Goal: Task Accomplishment & Management: Use online tool/utility

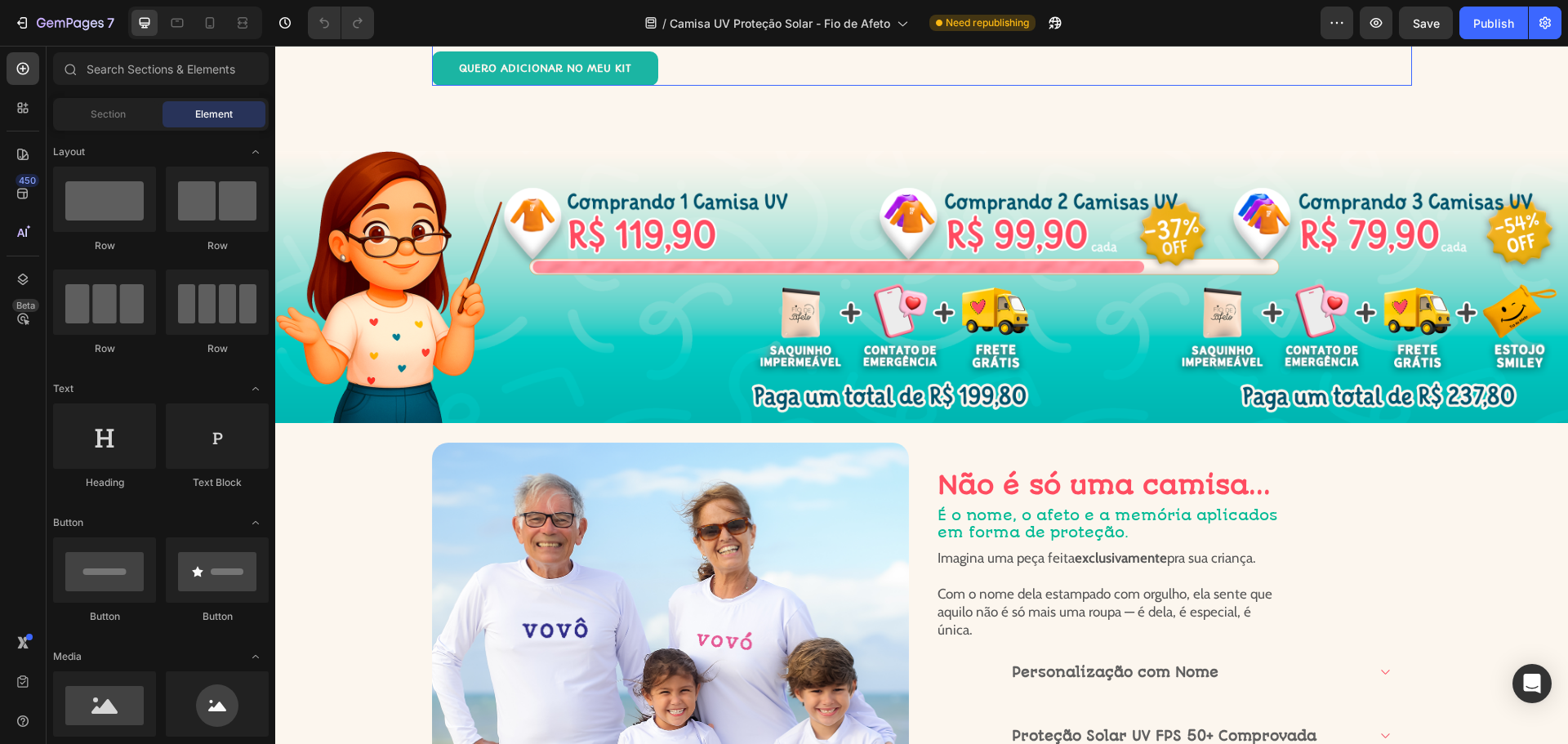
scroll to position [3595, 0]
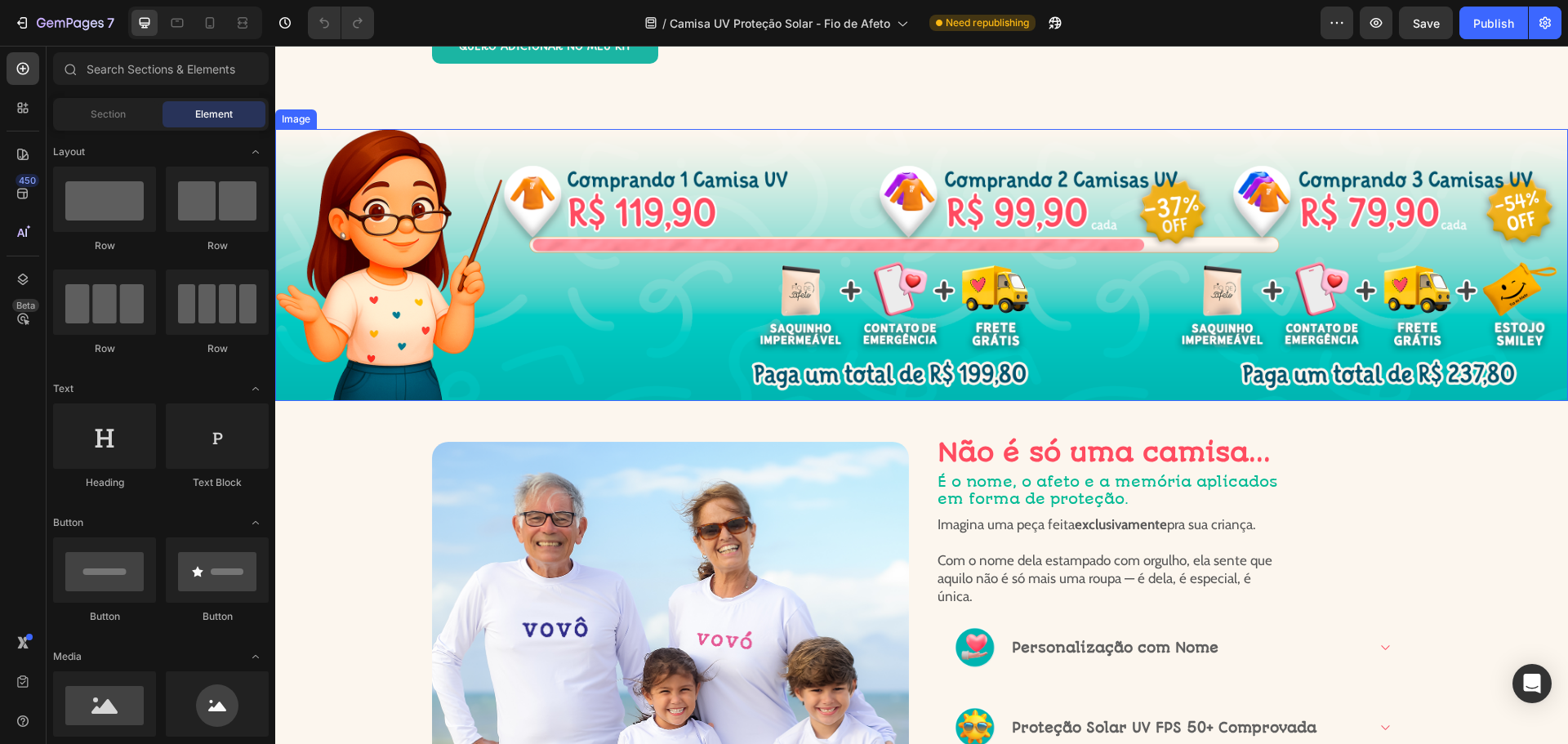
click at [904, 334] on img at bounding box center [922, 265] width 1293 height 272
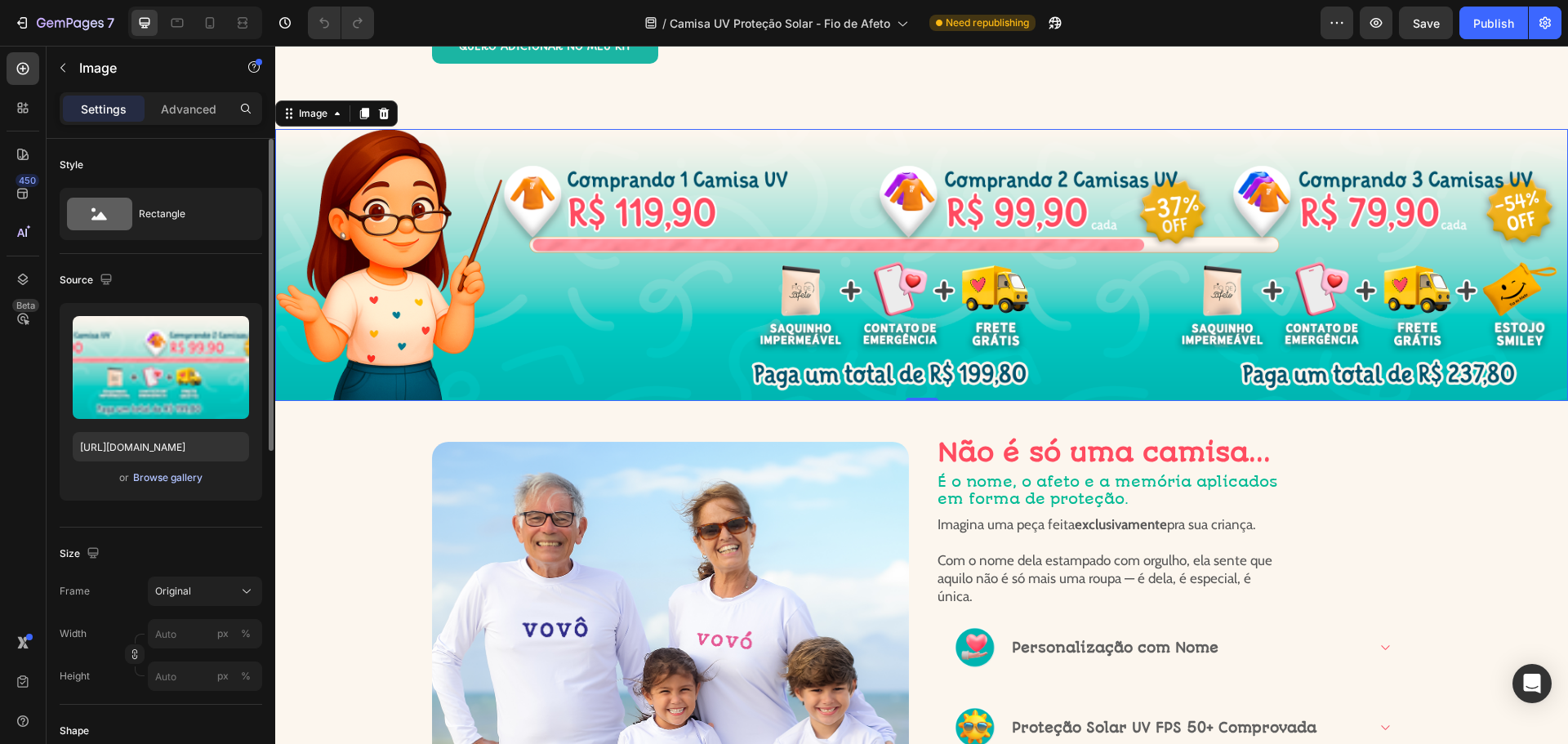
click at [170, 480] on div "Browse gallery" at bounding box center [168, 478] width 70 height 15
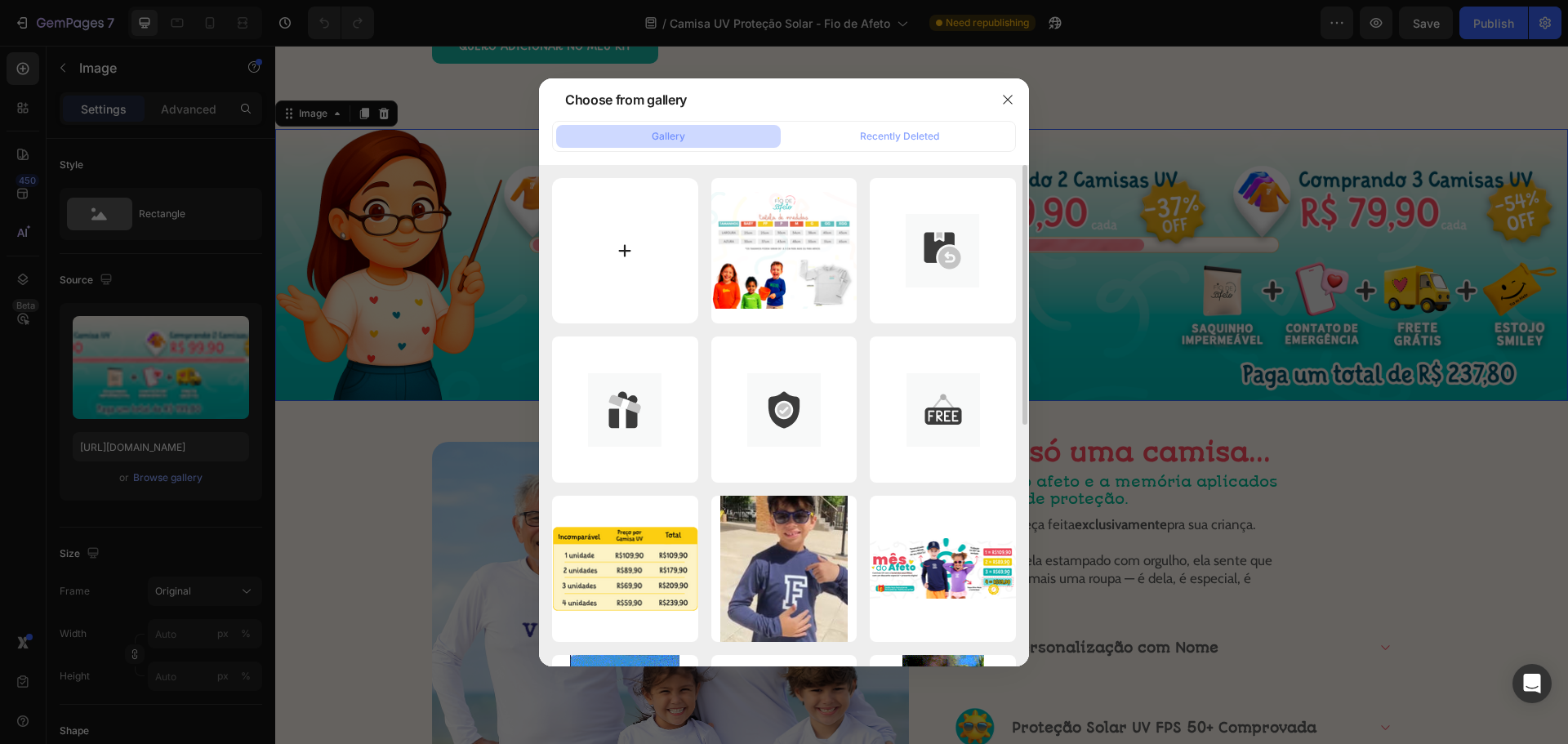
click at [637, 253] on input "file" at bounding box center [626, 251] width 147 height 147
type input "C:\fakepath\resumão v4.png"
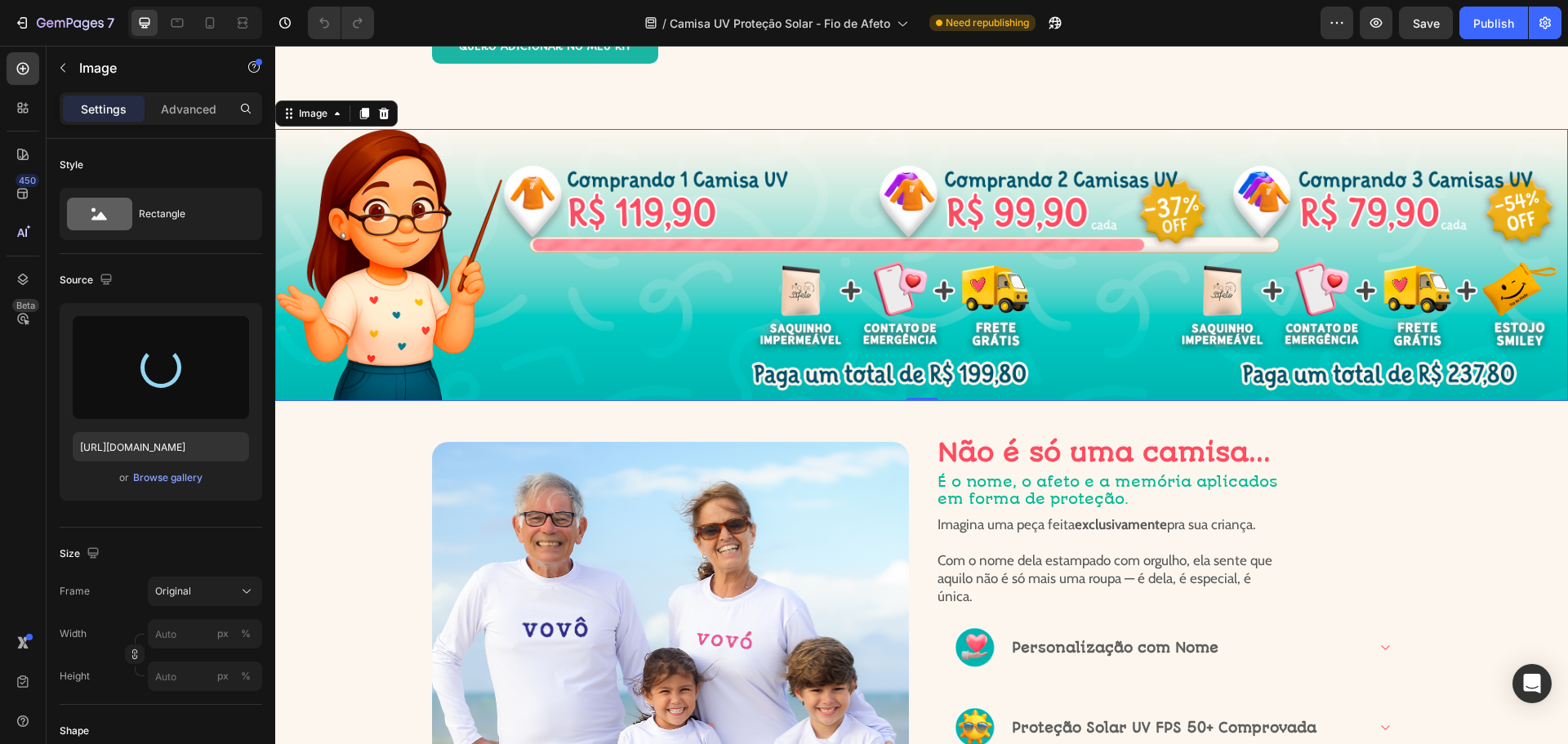
type input "[URL][DOMAIN_NAME]"
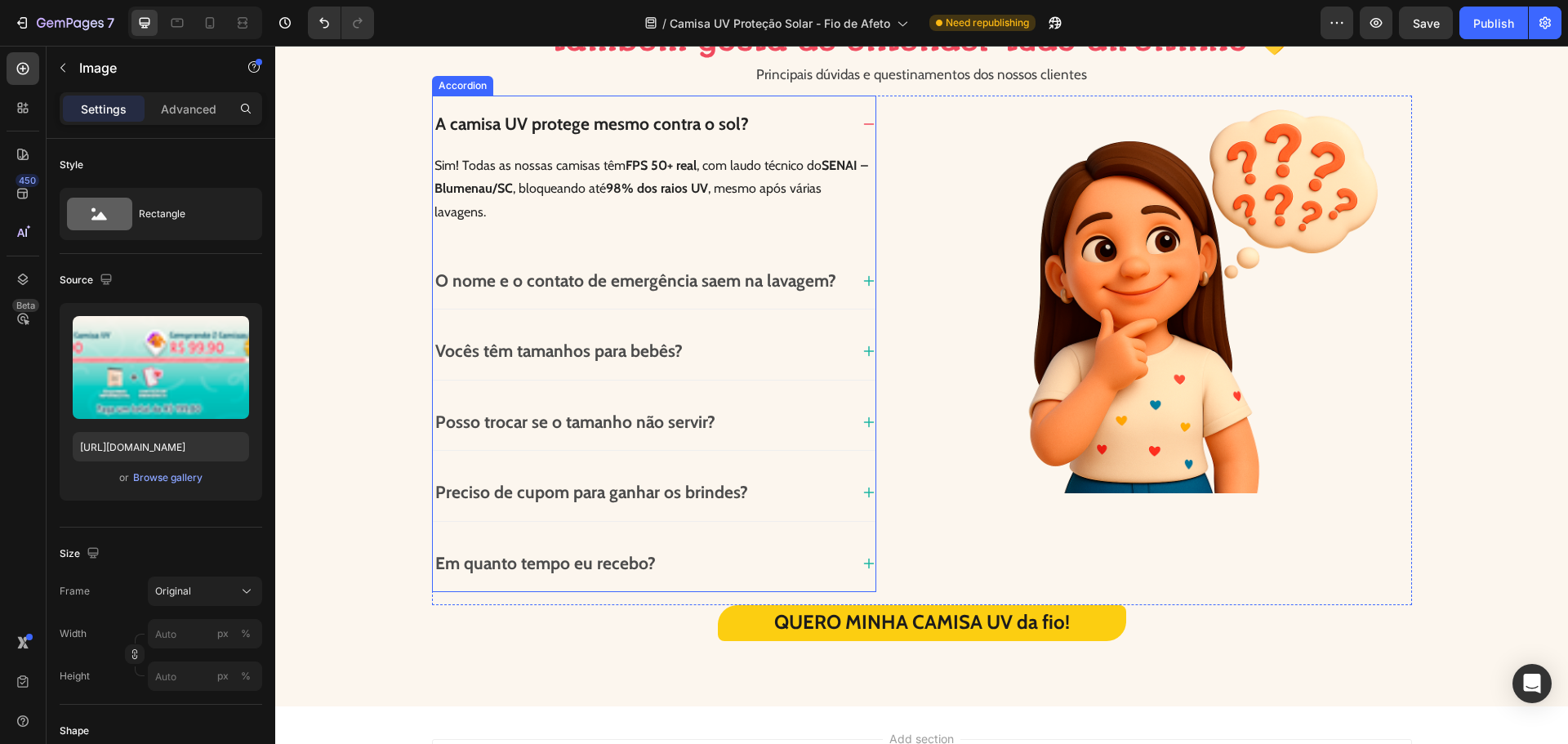
scroll to position [5312, 0]
click at [617, 553] on strong "Em quanto tempo eu recebo?" at bounding box center [545, 563] width 221 height 20
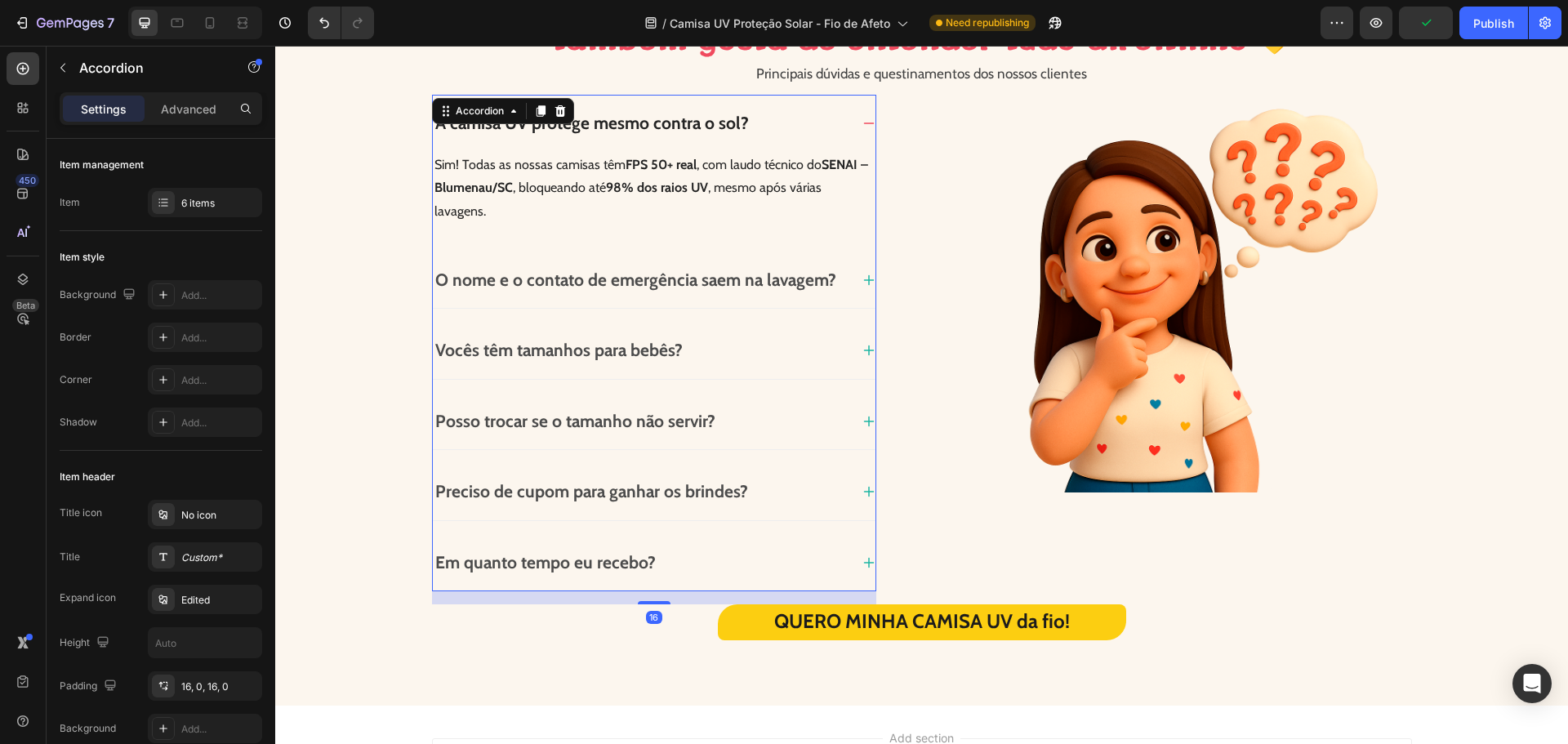
click at [866, 556] on icon at bounding box center [869, 563] width 13 height 13
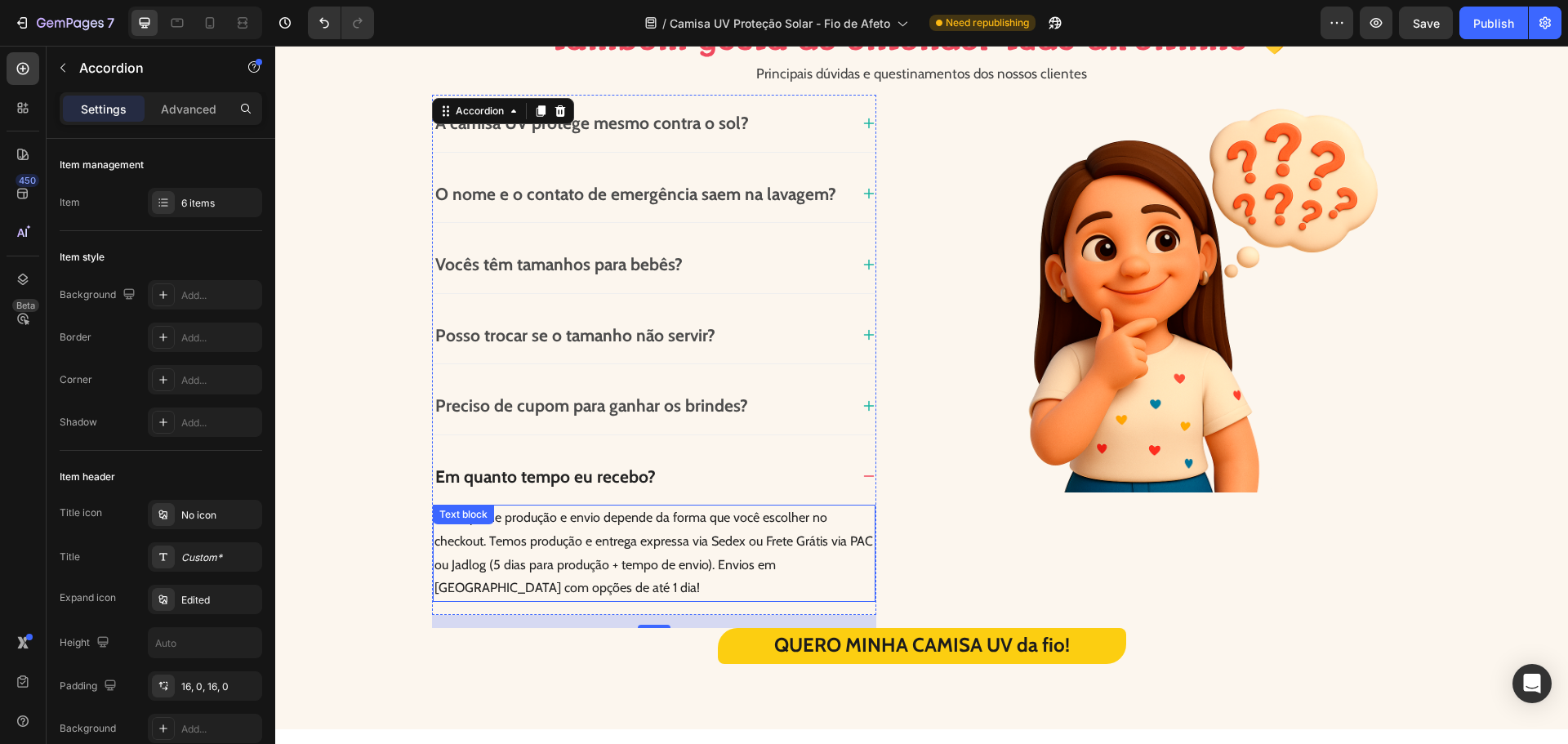
click at [675, 553] on p "O tempo de produção e envio depende da forma que você escolher no checkout. Tem…" at bounding box center [654, 553] width 440 height 94
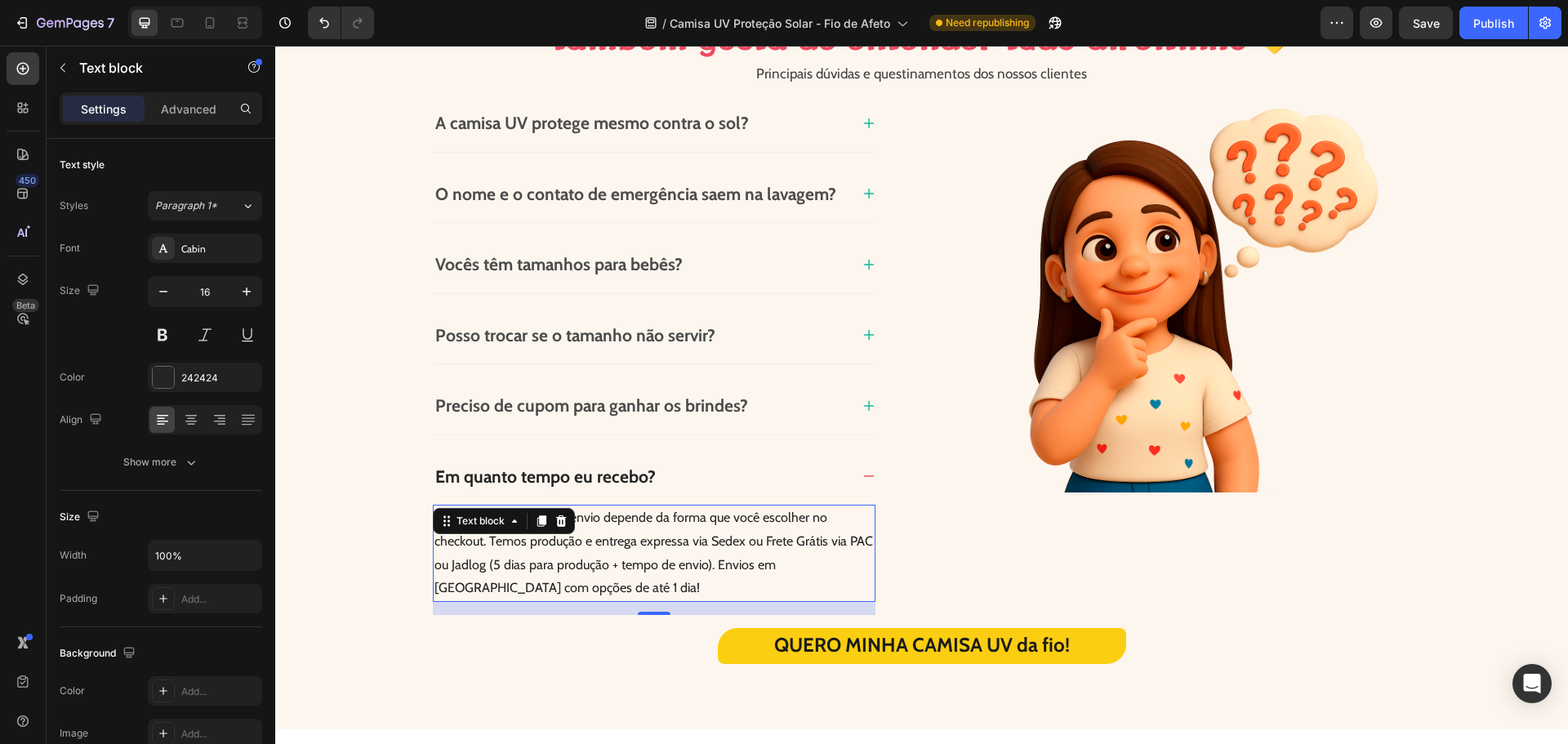
click at [558, 542] on p "O tempo de produção e envio depende da forma que você escolher no checkout. Tem…" at bounding box center [654, 553] width 440 height 94
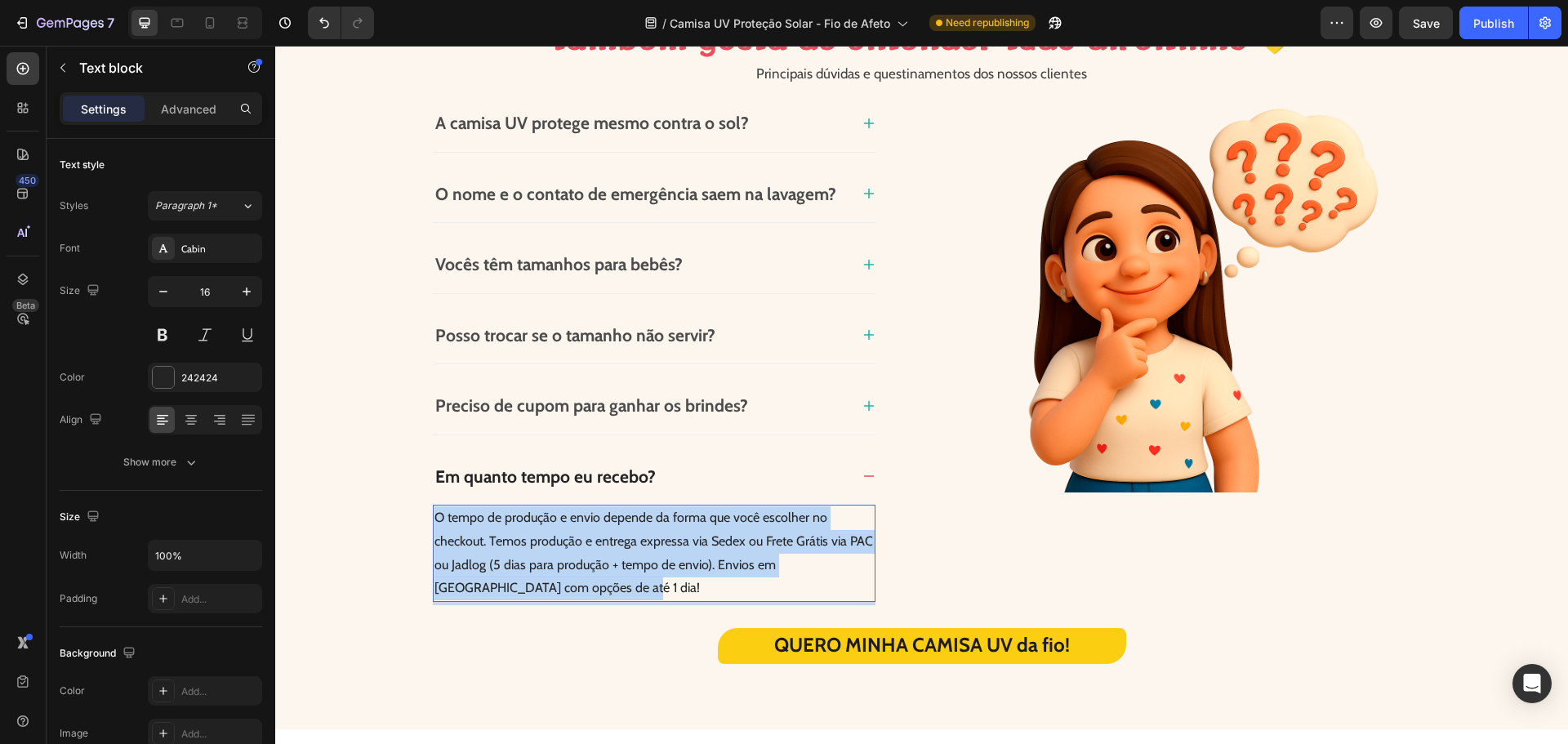
drag, startPoint x: 552, startPoint y: 586, endPoint x: 432, endPoint y: 514, distance: 139.9
click at [434, 514] on p "O tempo de produção e envio depende da forma que você escolher no checkout. Tem…" at bounding box center [654, 553] width 440 height 94
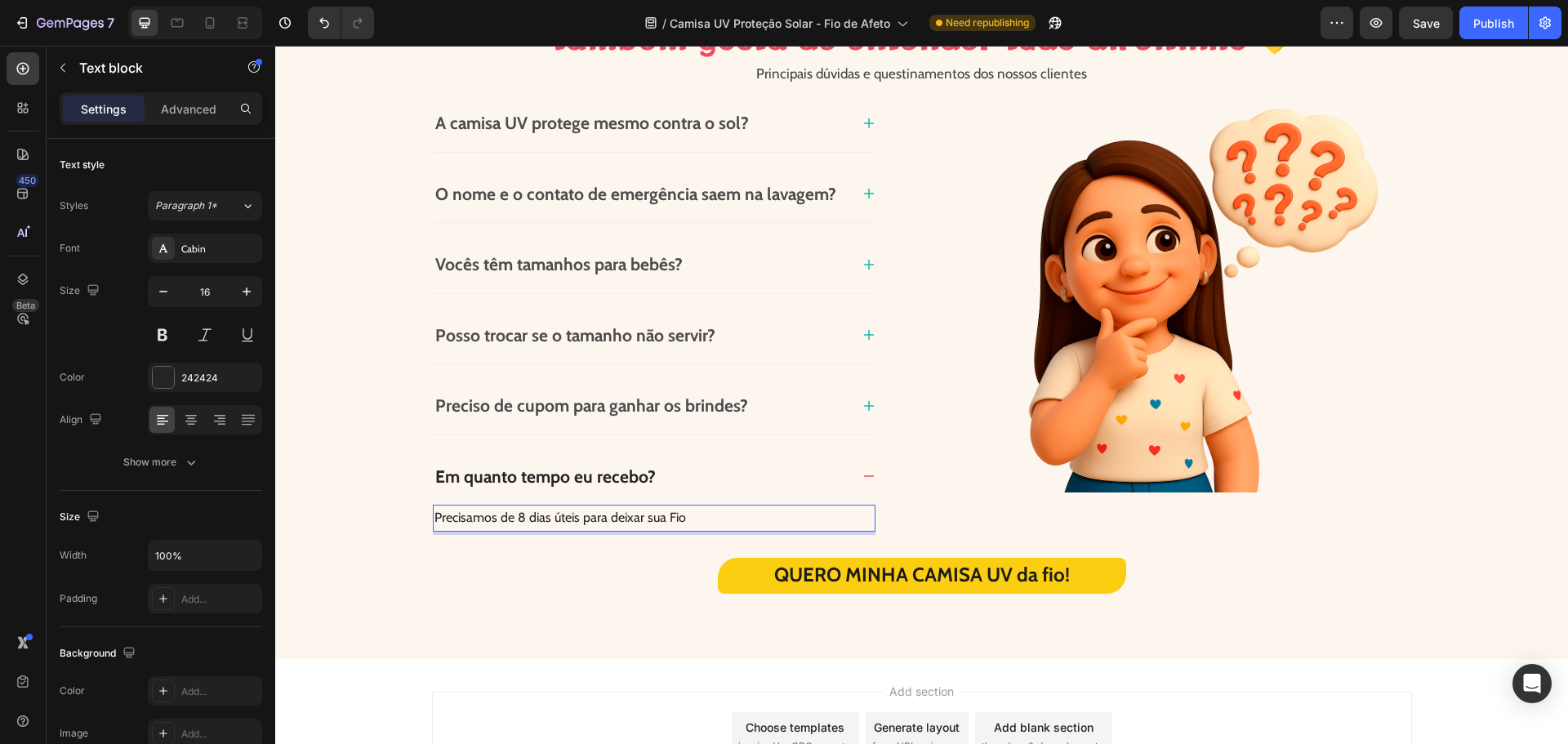
click at [683, 513] on p "Precisamos de 8 dias úteis para deixar sua Fio" at bounding box center [654, 519] width 440 height 24
drag, startPoint x: 682, startPoint y: 518, endPoint x: 423, endPoint y: 525, distance: 259.1
click at [423, 525] on div "Porque quem ama cuidar, também gosta de entender tudo direitinho 💛 Heading Porq…" at bounding box center [921, 290] width 1241 height 607
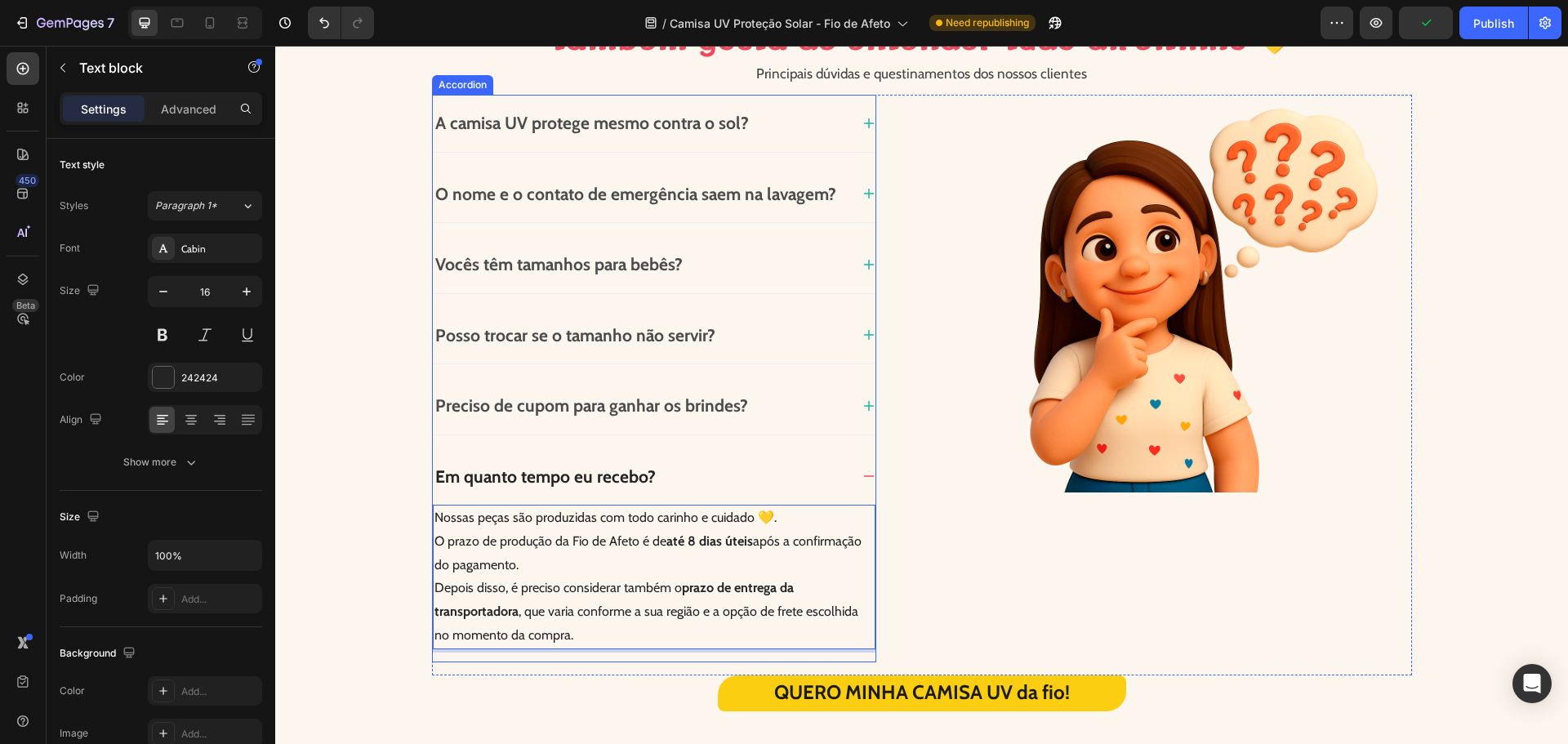
click at [581, 411] on strong "Preciso de cupom para ganhar os brindes?" at bounding box center [592, 406] width 313 height 20
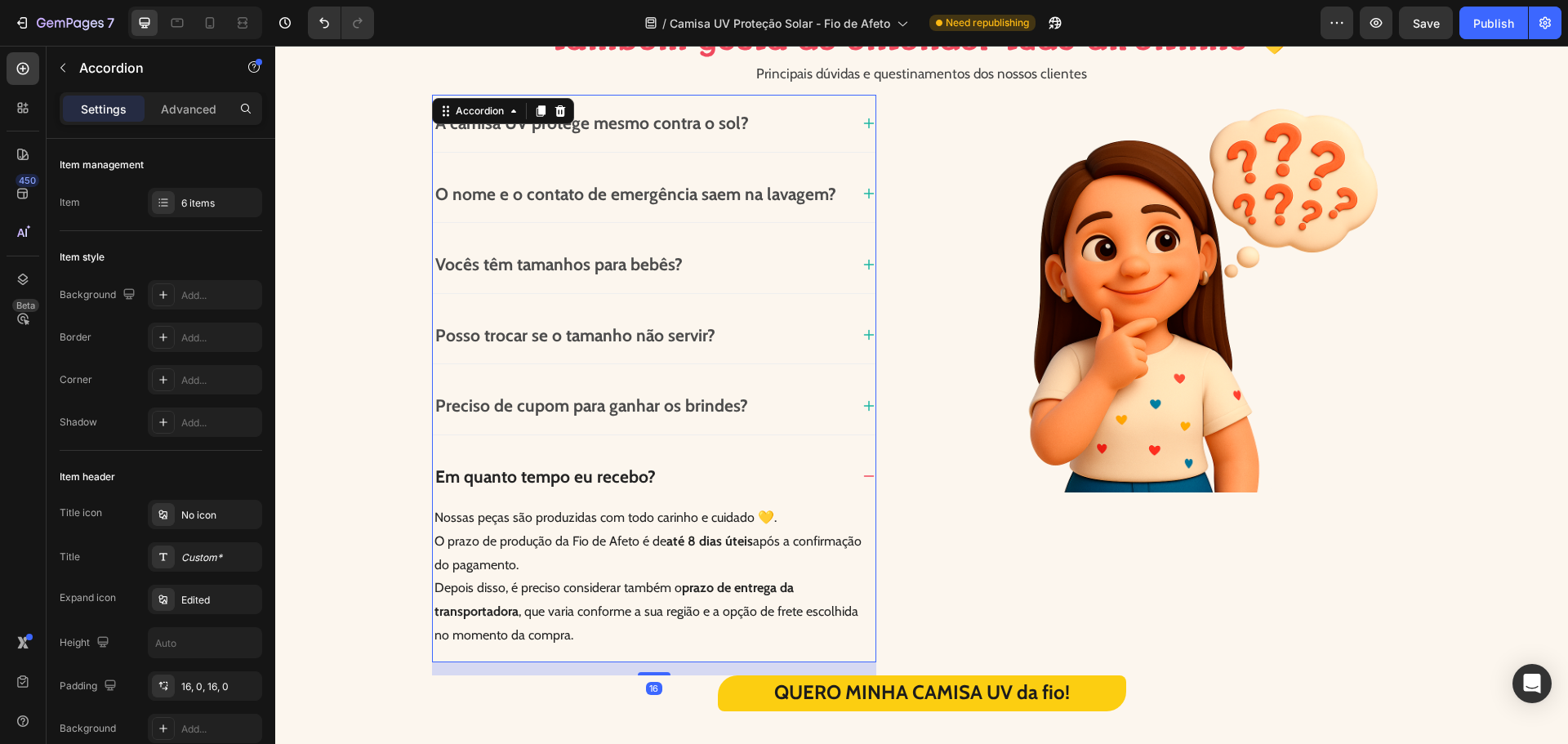
click at [864, 406] on icon at bounding box center [869, 407] width 11 height 11
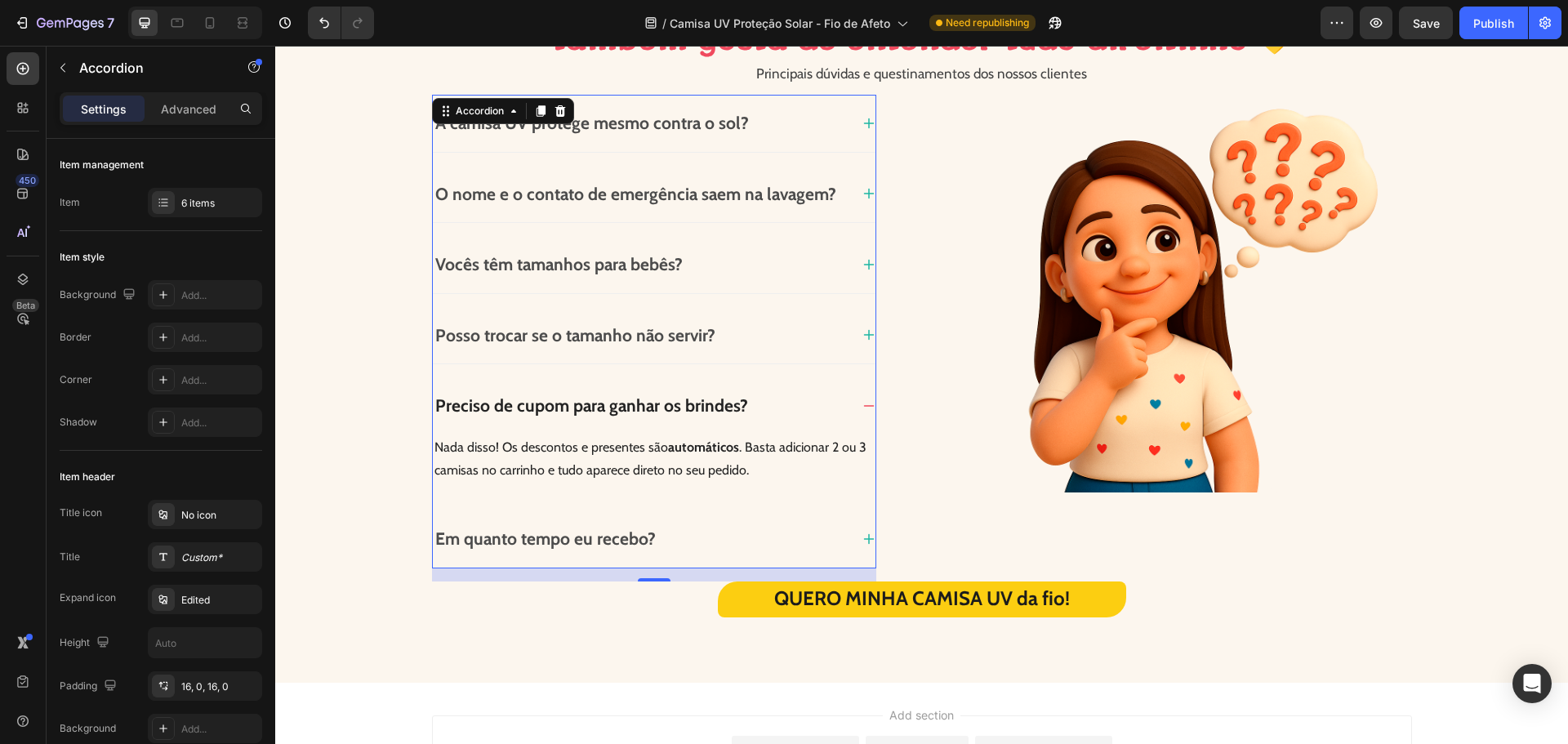
click at [864, 333] on icon at bounding box center [869, 335] width 13 height 13
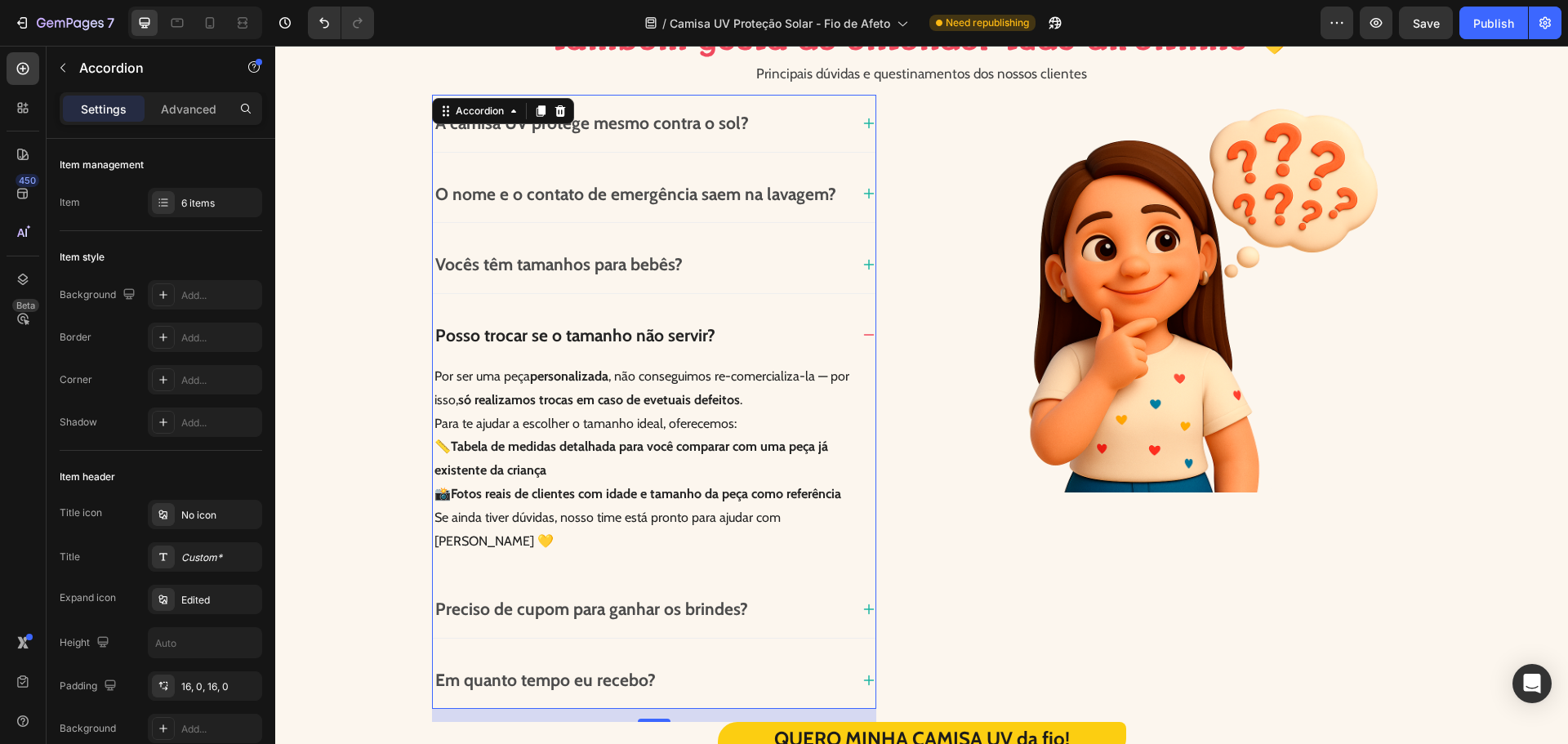
click at [863, 260] on icon at bounding box center [869, 265] width 13 height 13
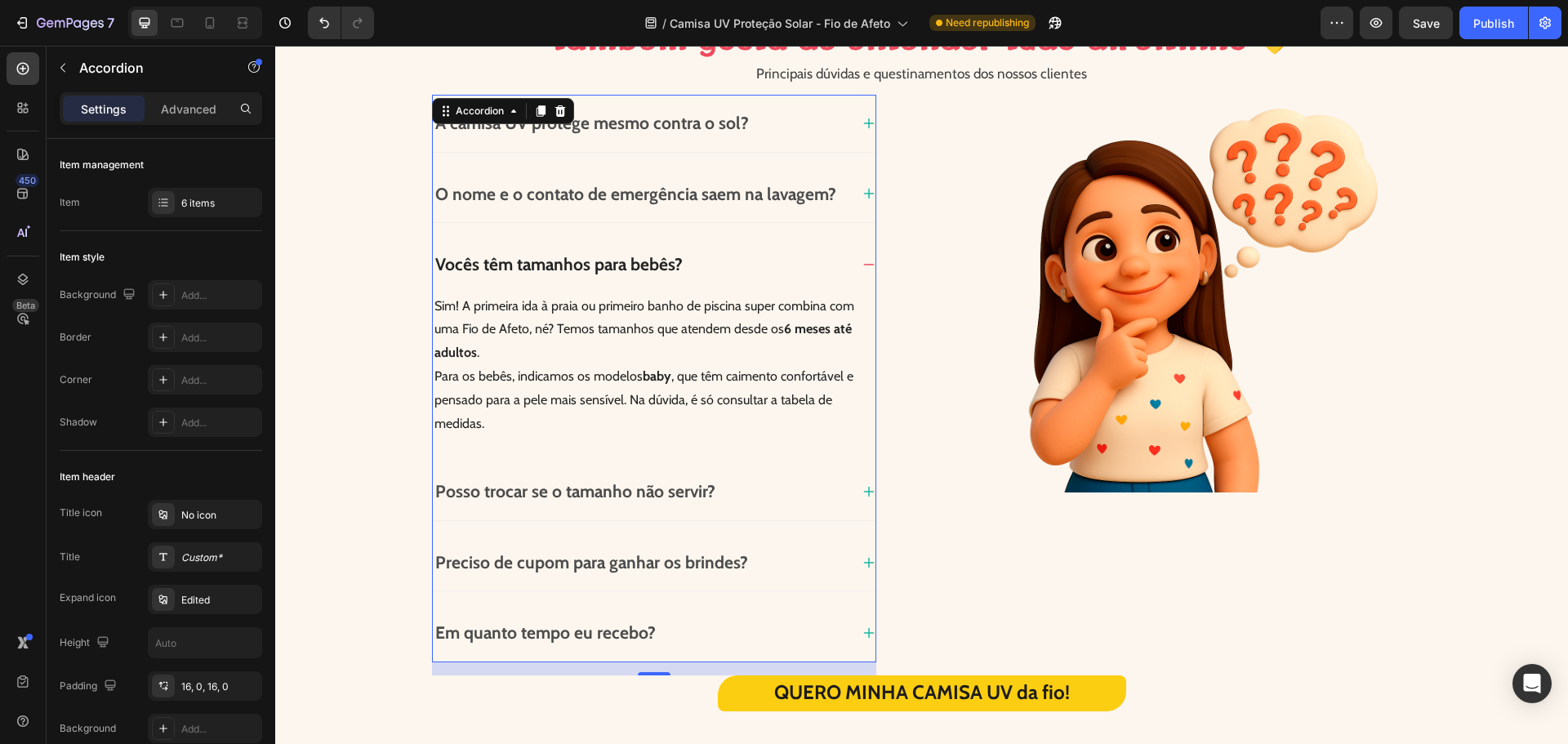
click at [864, 193] on icon at bounding box center [869, 194] width 11 height 11
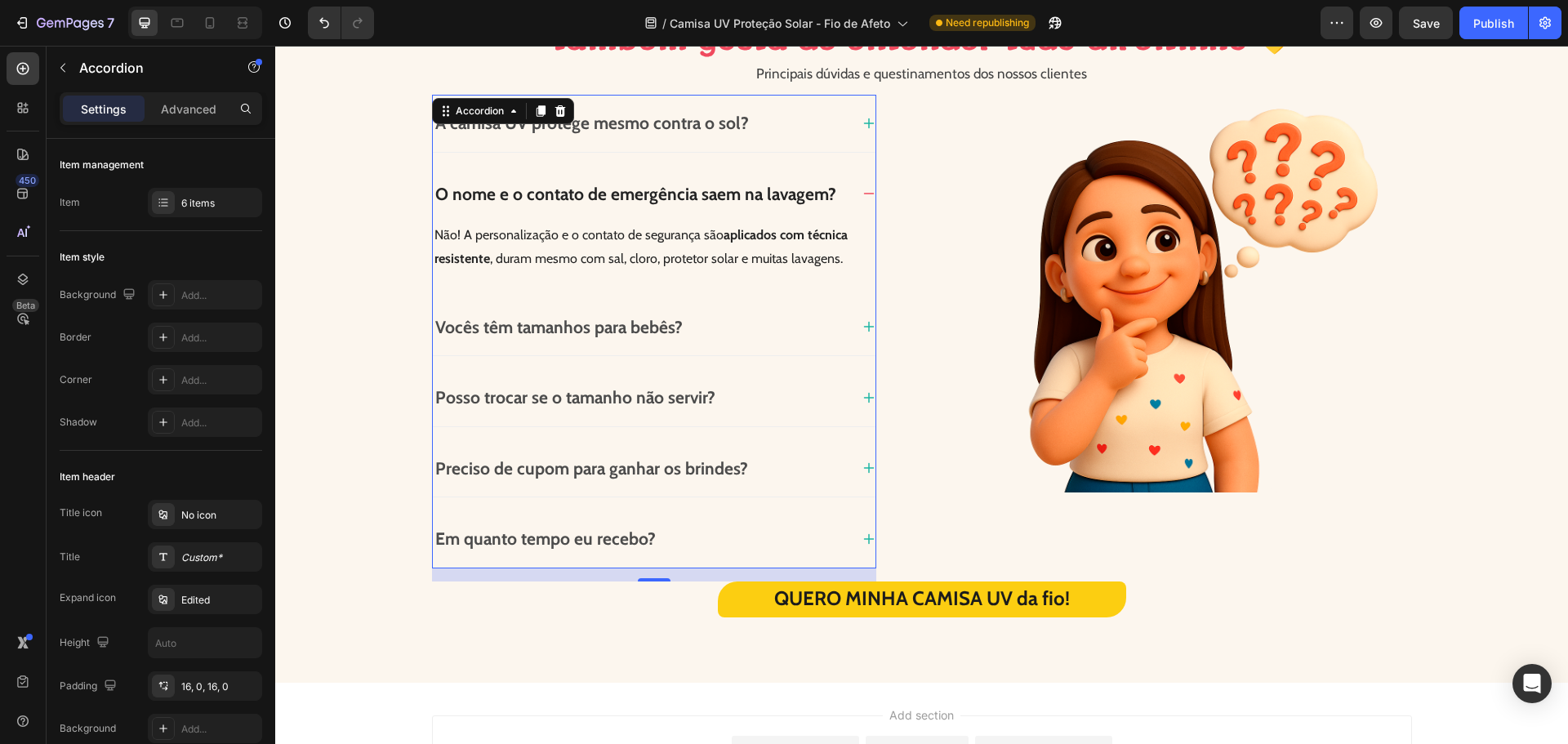
click at [863, 125] on icon at bounding box center [869, 124] width 13 height 13
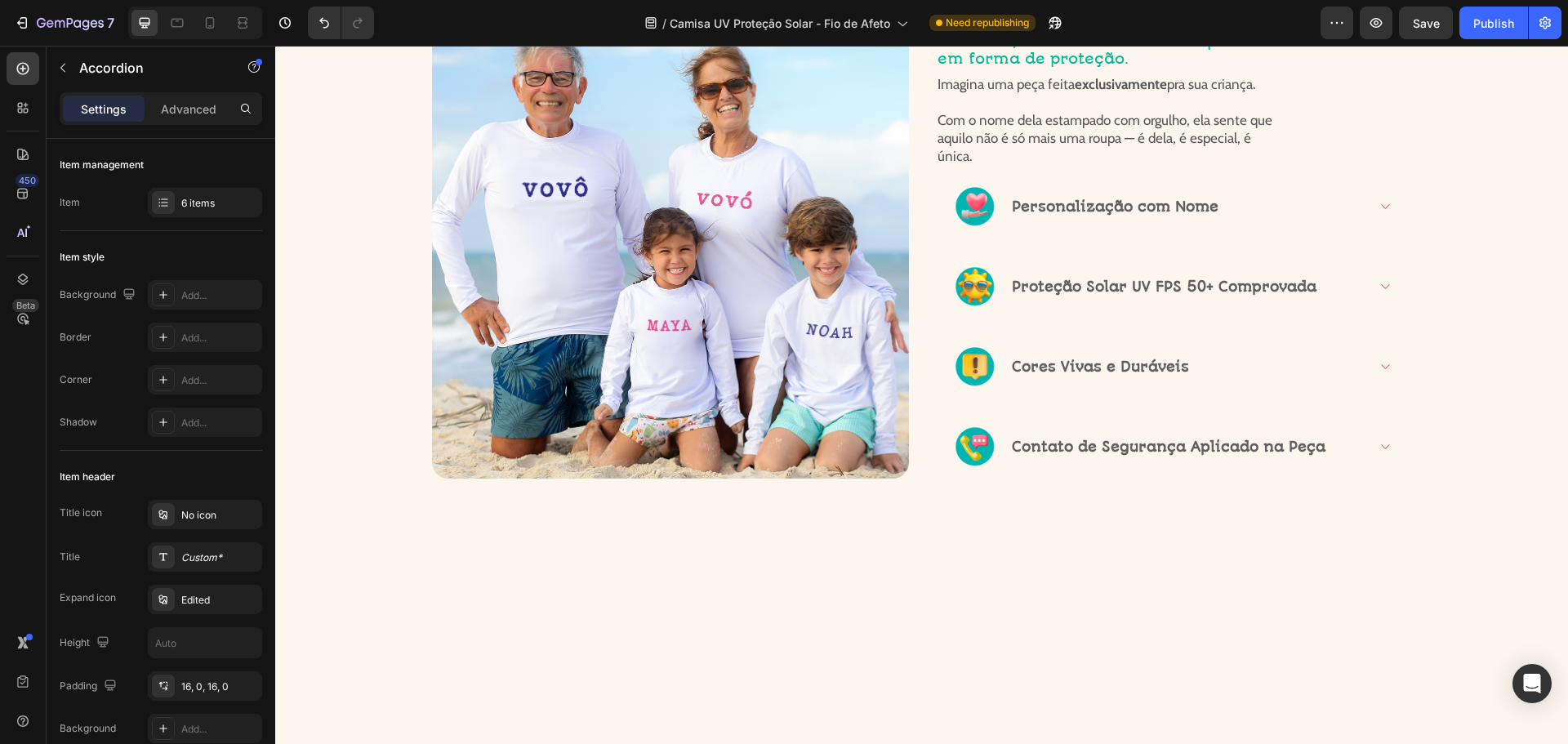
scroll to position [1653, 0]
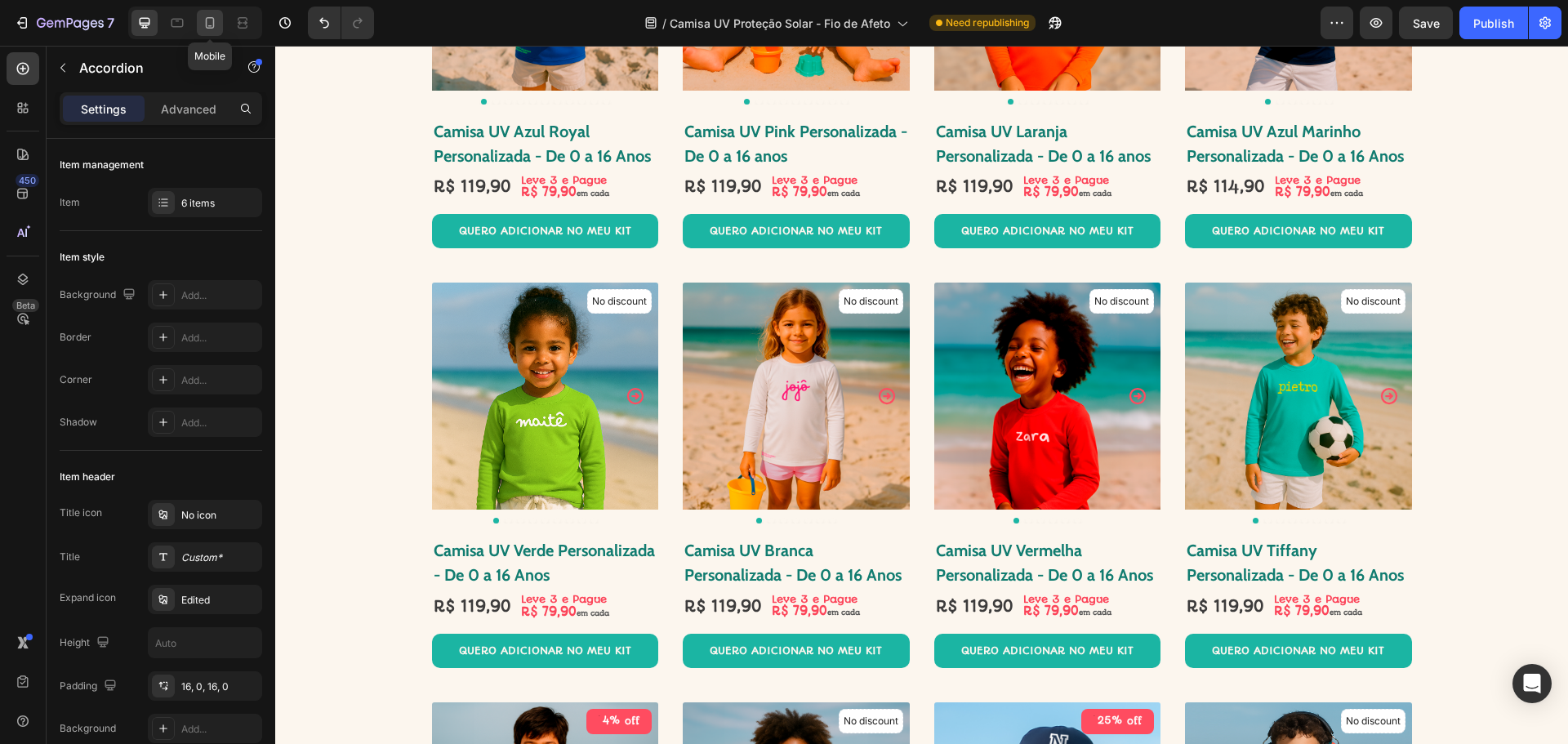
click at [213, 19] on icon at bounding box center [211, 23] width 9 height 11
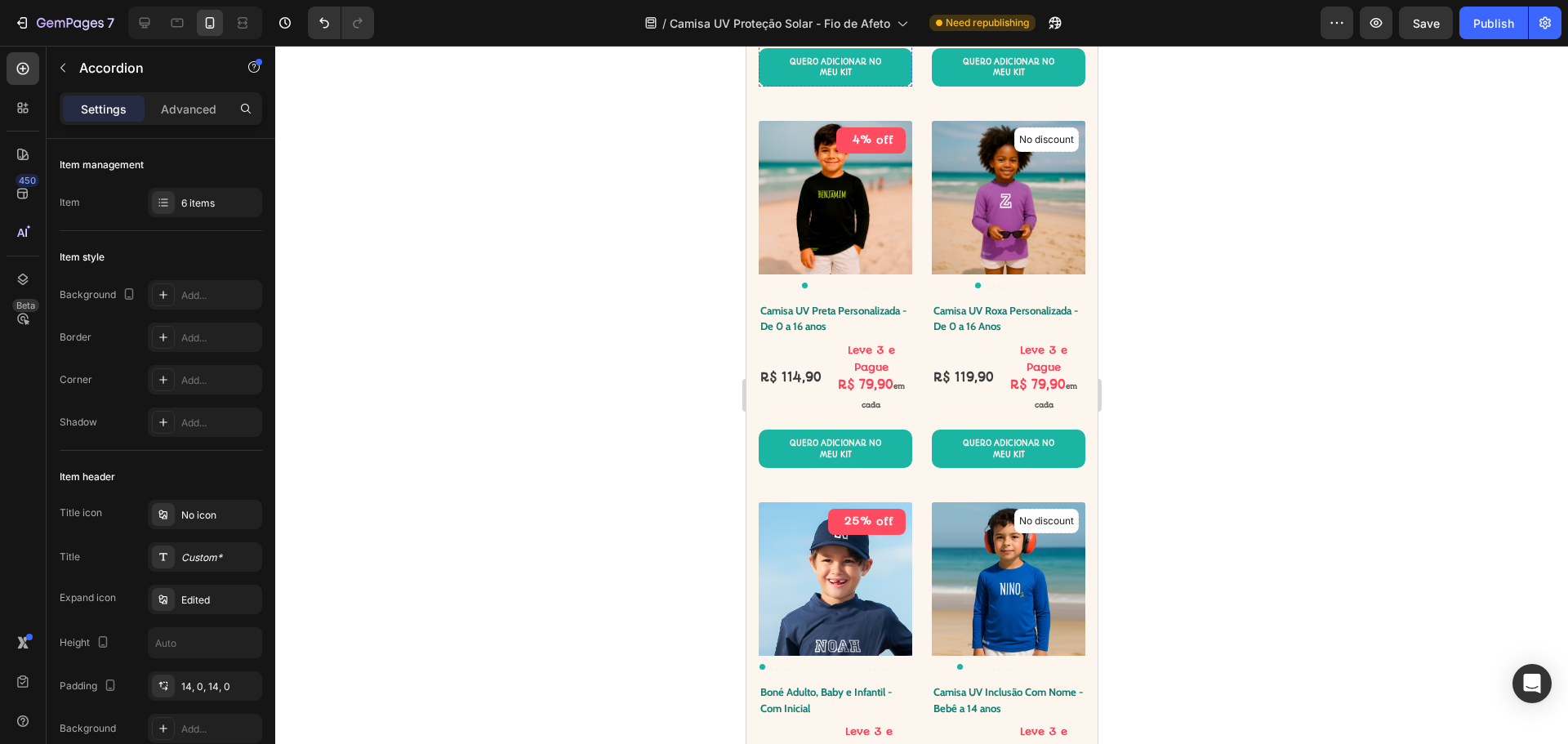
scroll to position [3719, 0]
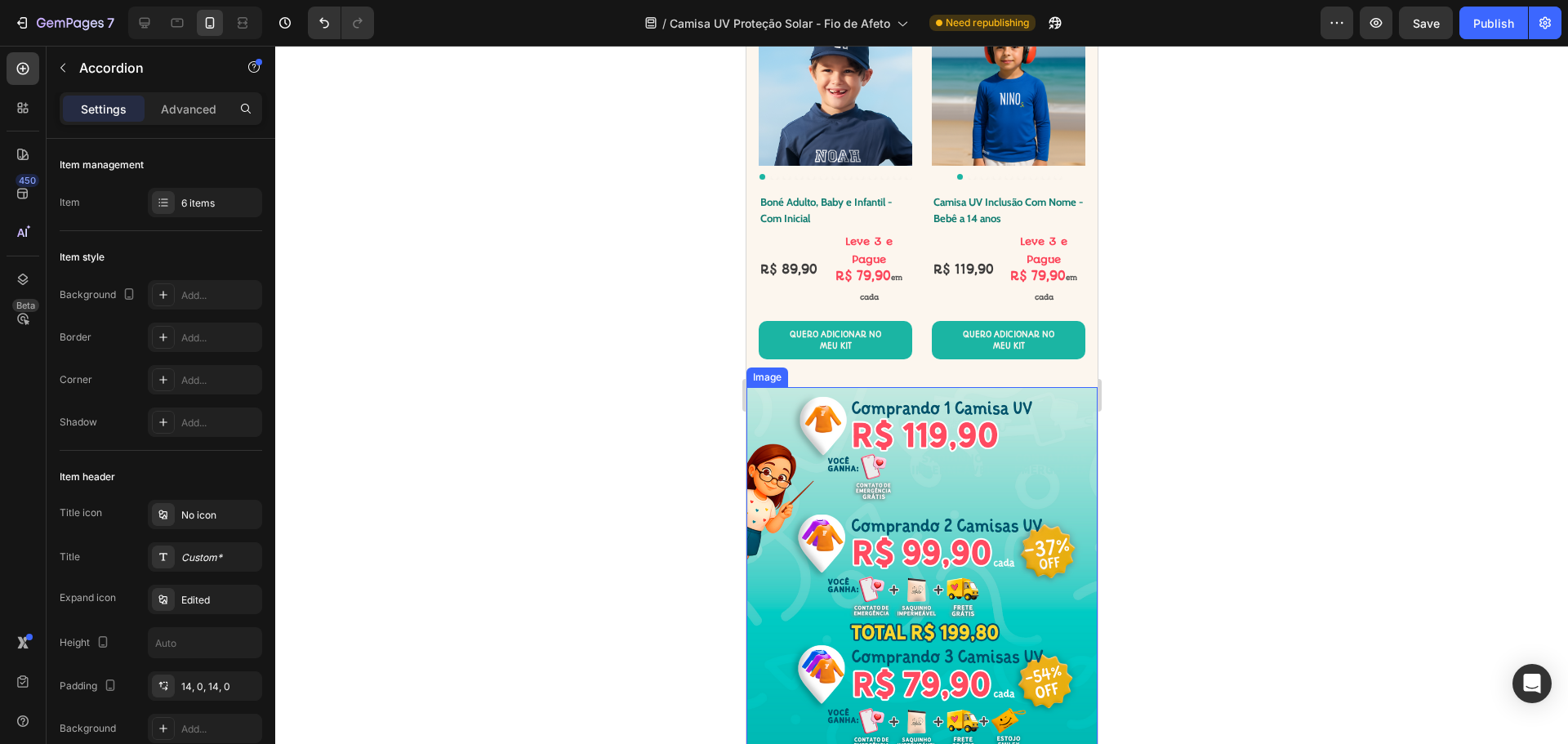
click at [1001, 514] on img at bounding box center [920, 585] width 351 height 395
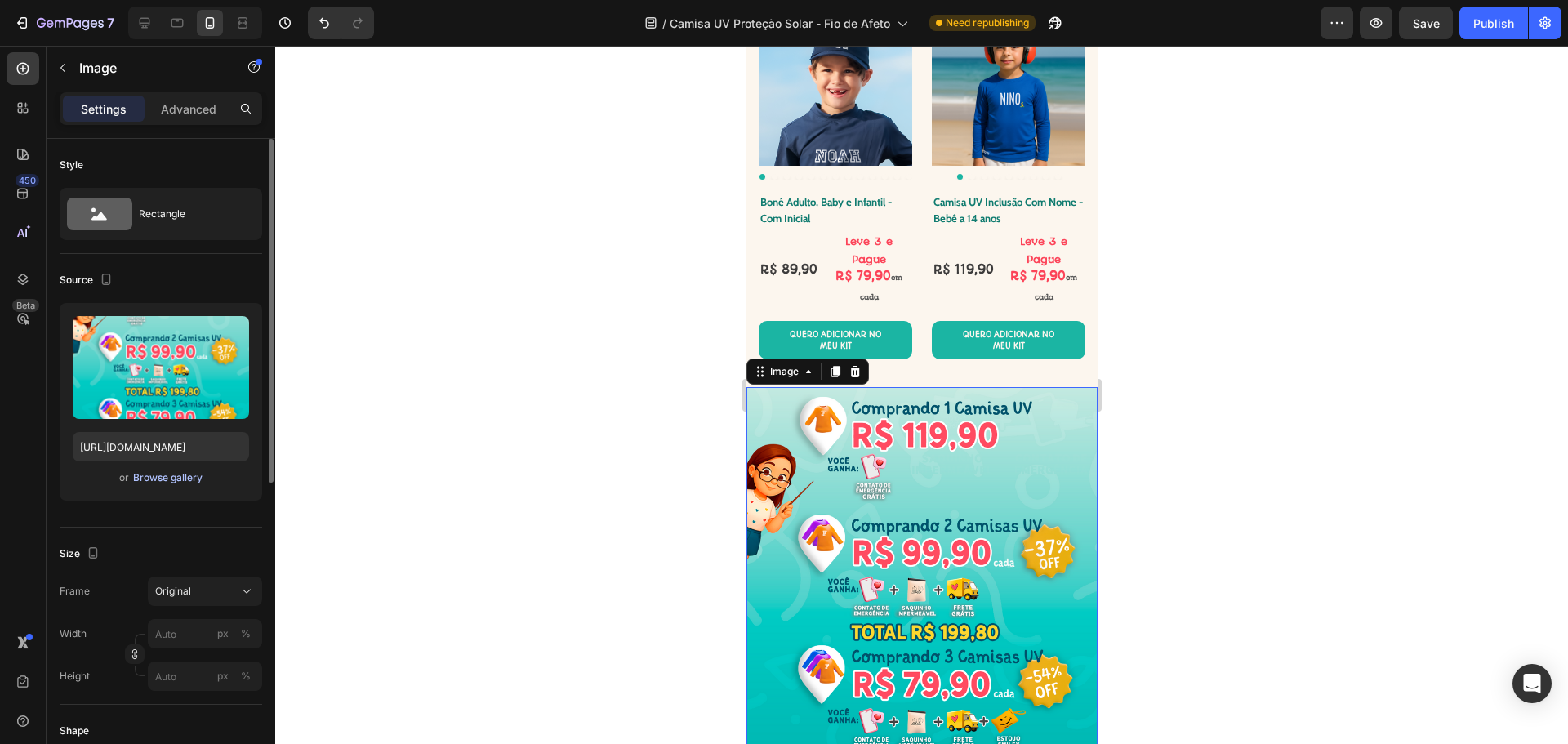
click at [156, 474] on div "Browse gallery" at bounding box center [168, 478] width 70 height 15
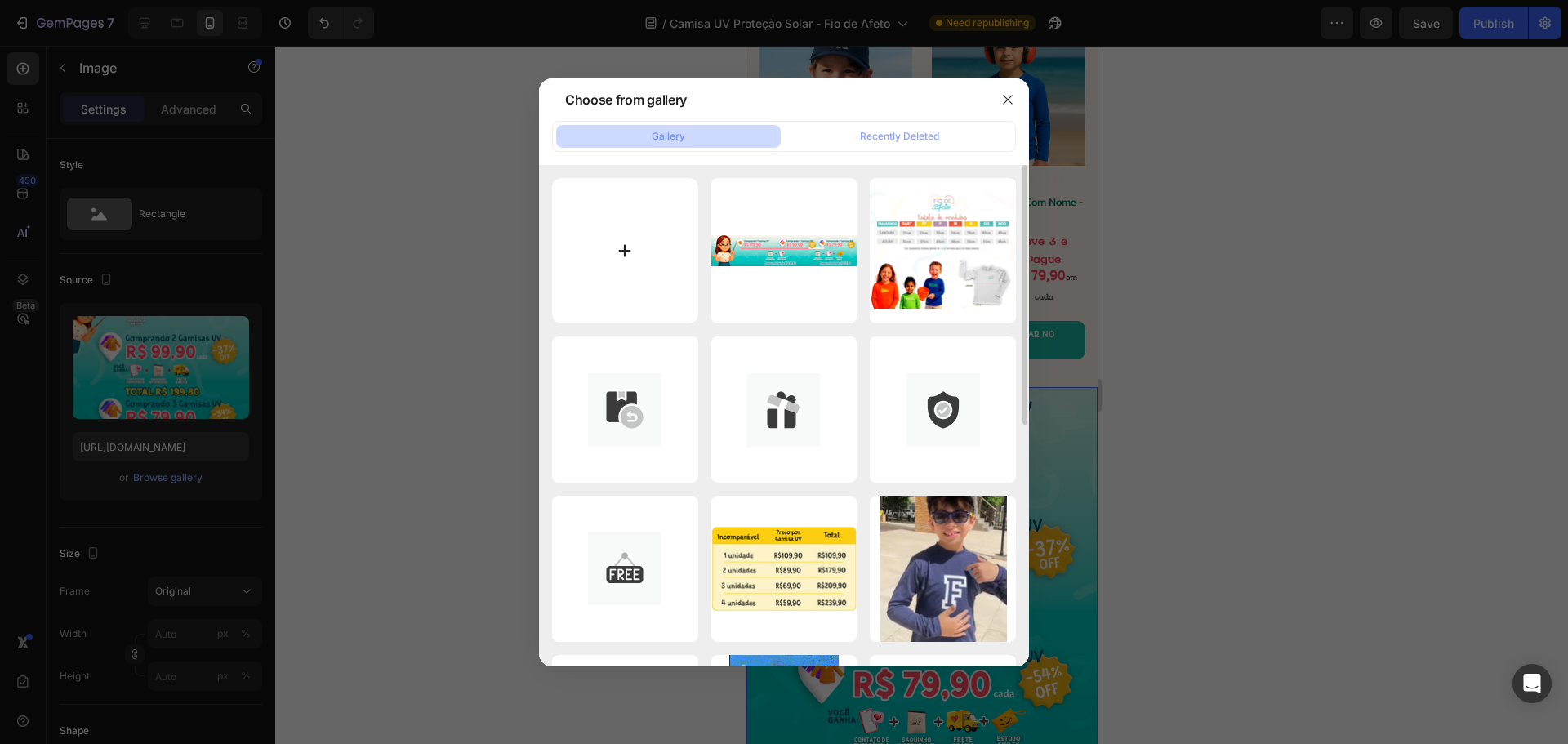
click at [627, 222] on input "file" at bounding box center [626, 251] width 147 height 147
type input "C:\fakepath\mobile resumao V4.png"
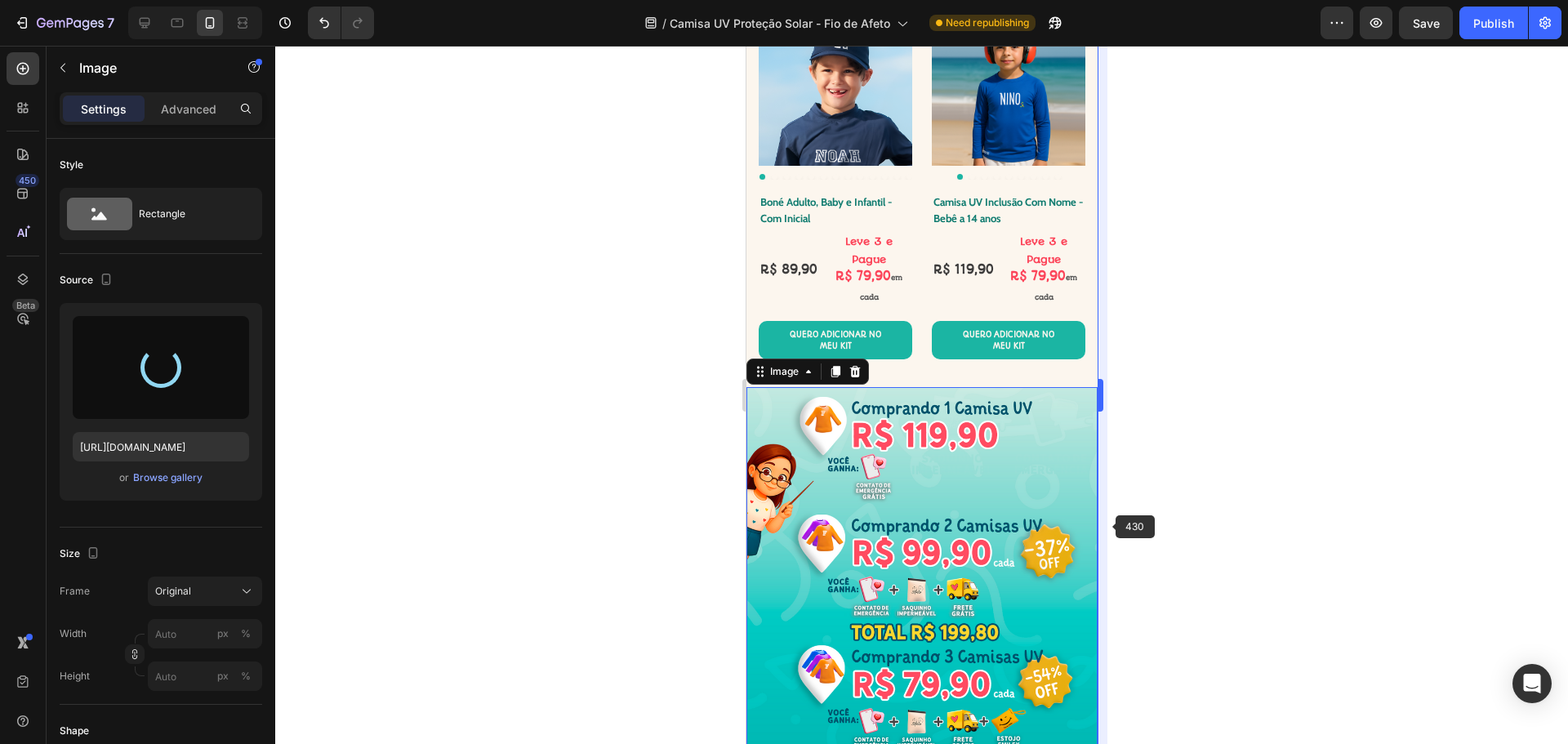
type input "[URL][DOMAIN_NAME]"
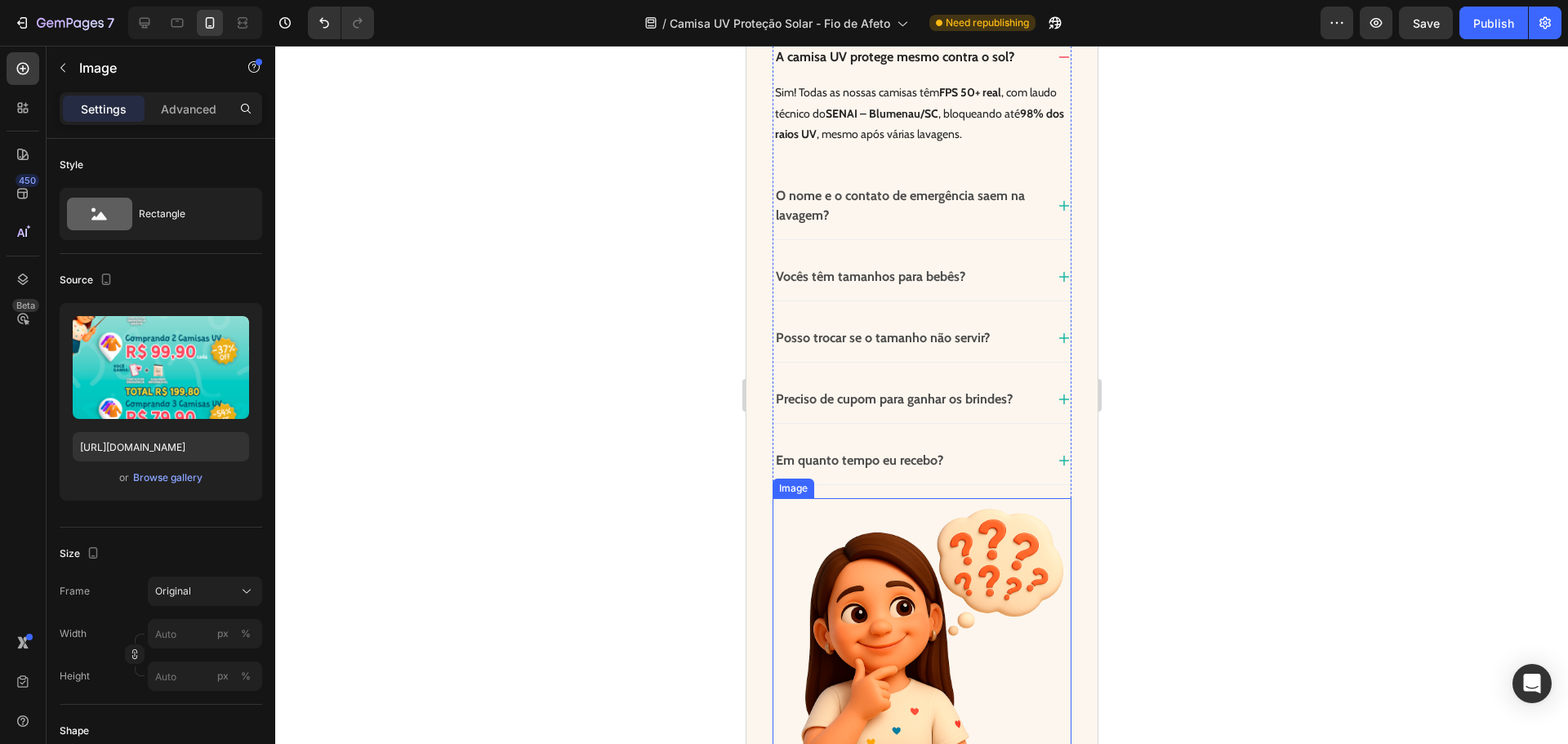
scroll to position [6252, 0]
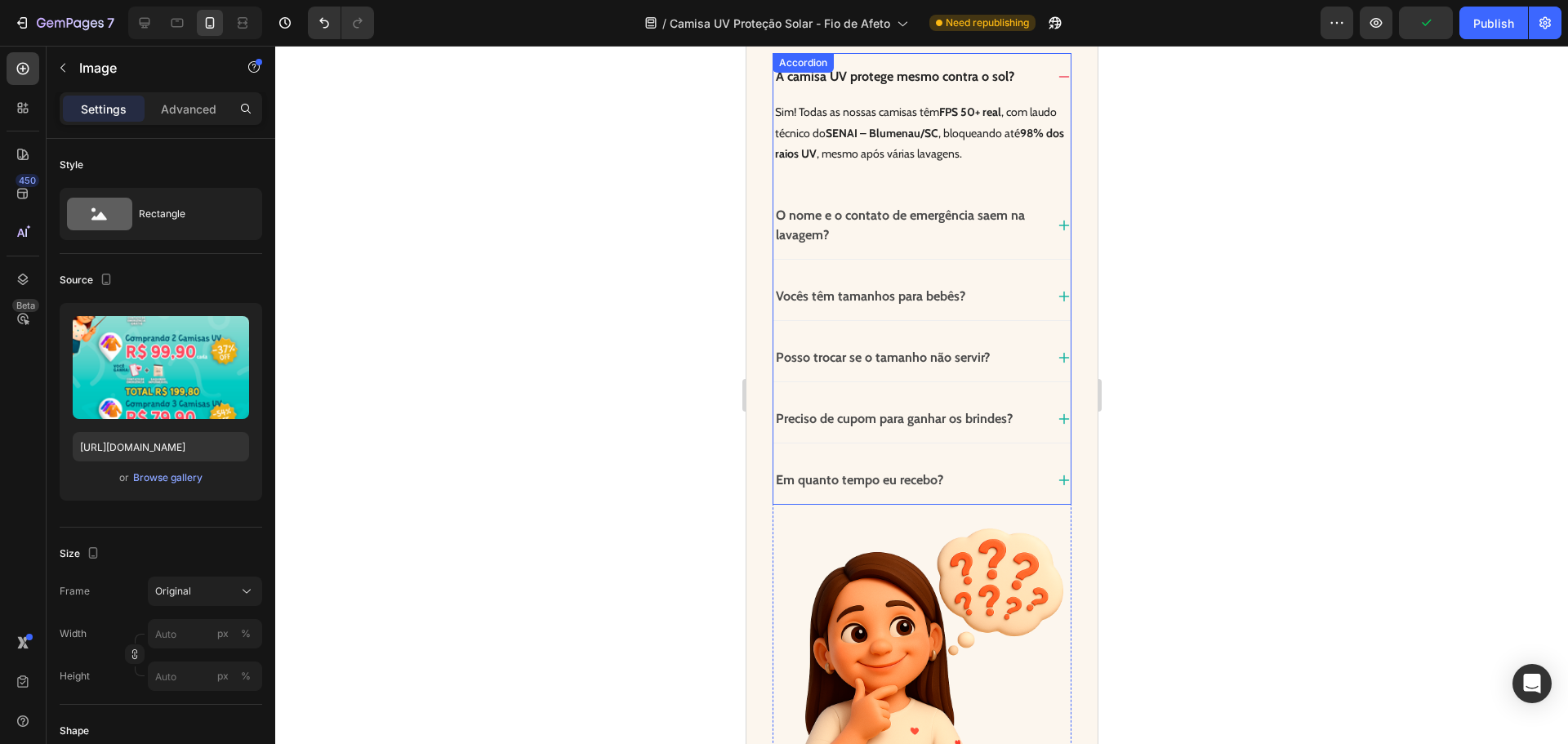
click at [1057, 482] on icon at bounding box center [1063, 480] width 13 height 13
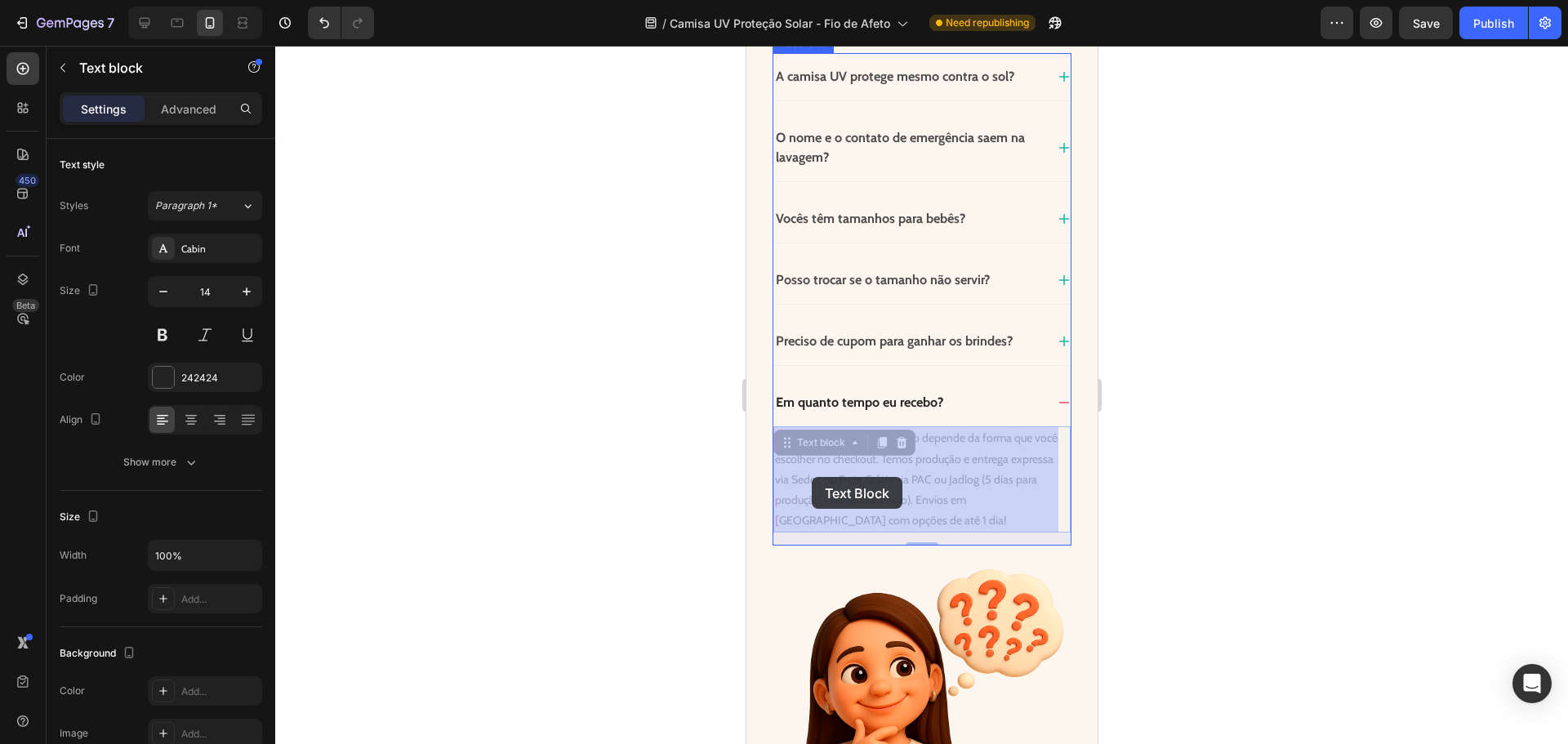
drag, startPoint x: 879, startPoint y: 520, endPoint x: 811, endPoint y: 477, distance: 80.5
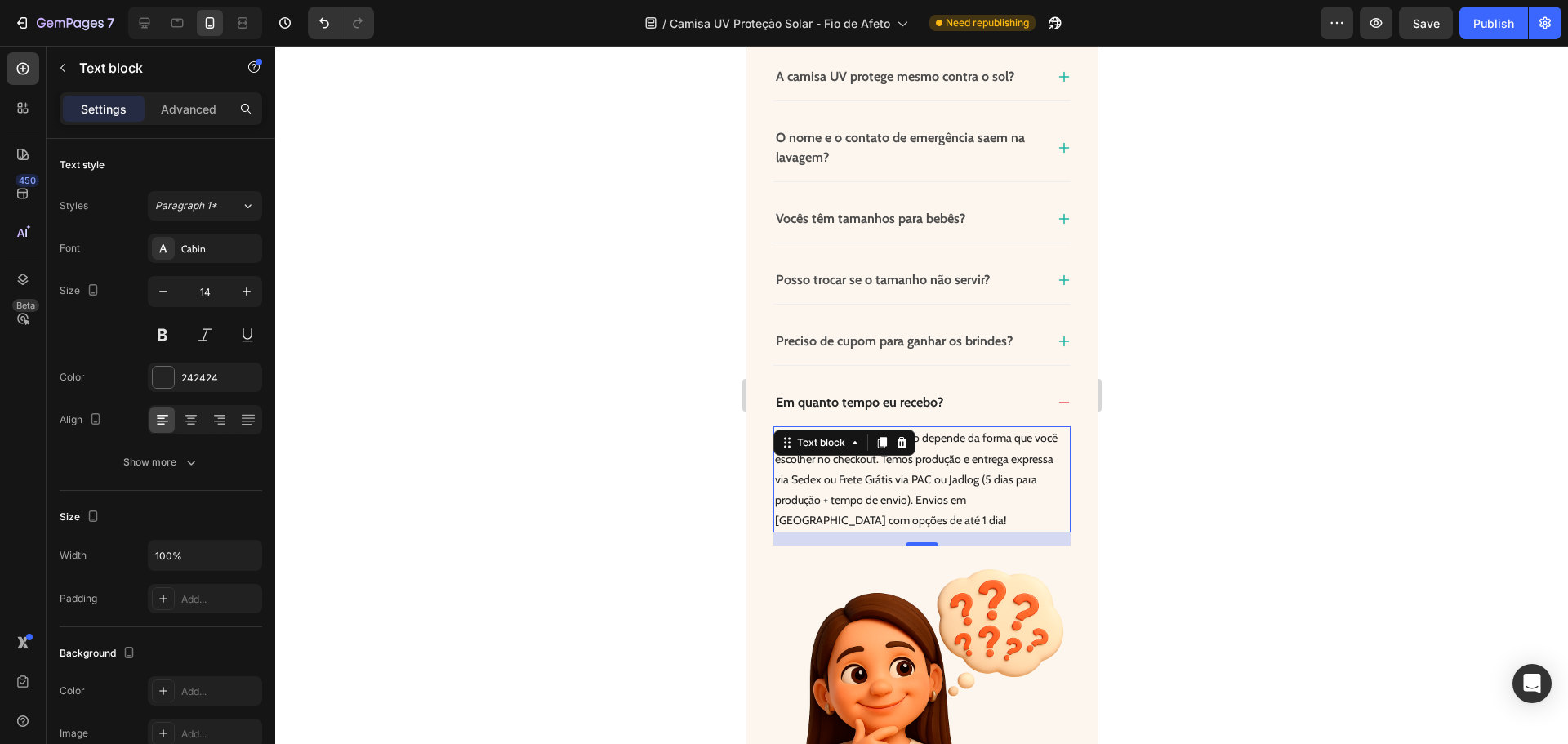
click at [886, 517] on p "O tempo de produção e envio depende da forma que você escolher no checkout. Tem…" at bounding box center [920, 479] width 294 height 103
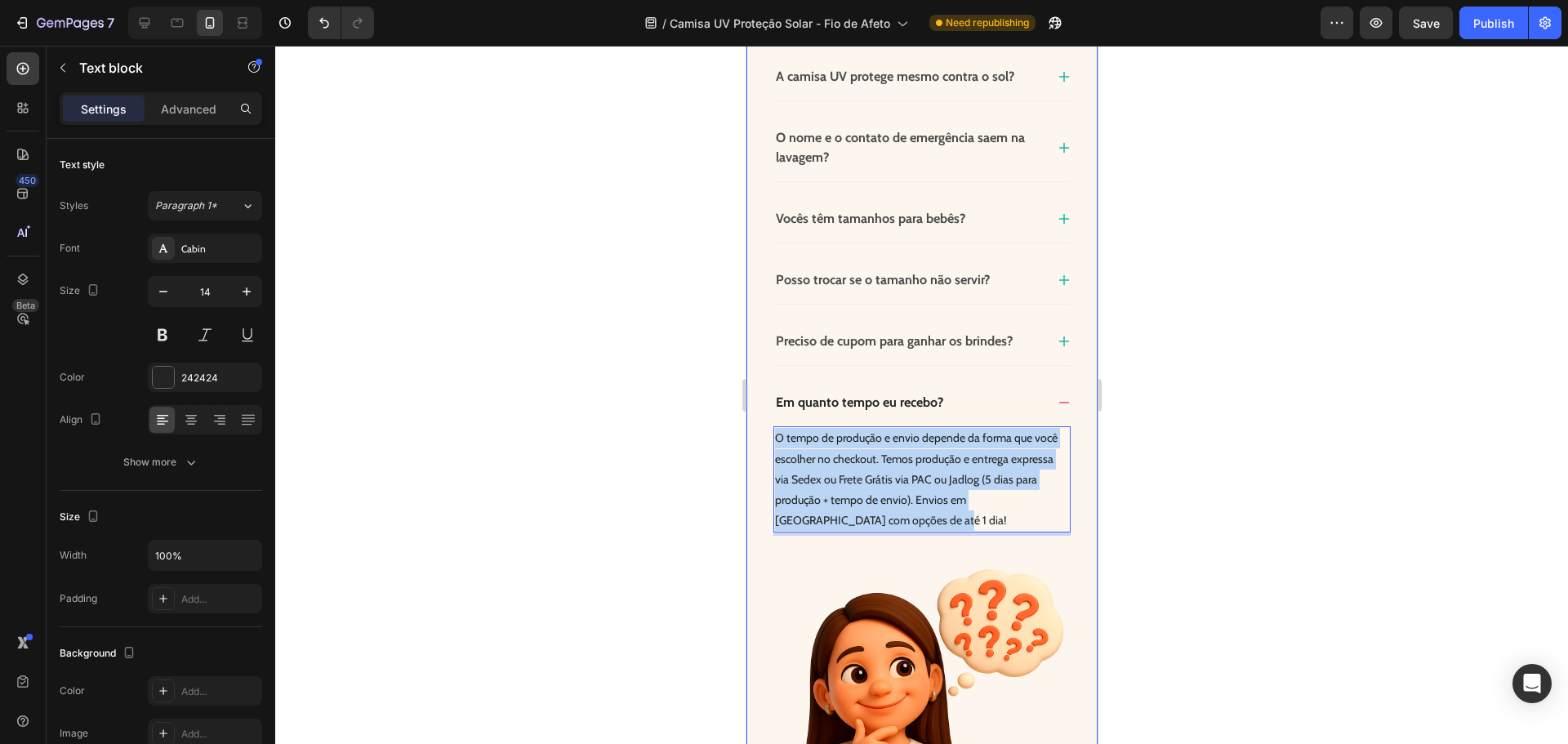
drag, startPoint x: 871, startPoint y: 520, endPoint x: 768, endPoint y: 429, distance: 137.4
click at [768, 429] on div "Porque quem ama cuidar, também gosta de entender tudo direitinho 💛 Heading Porq…" at bounding box center [920, 441] width 351 height 1046
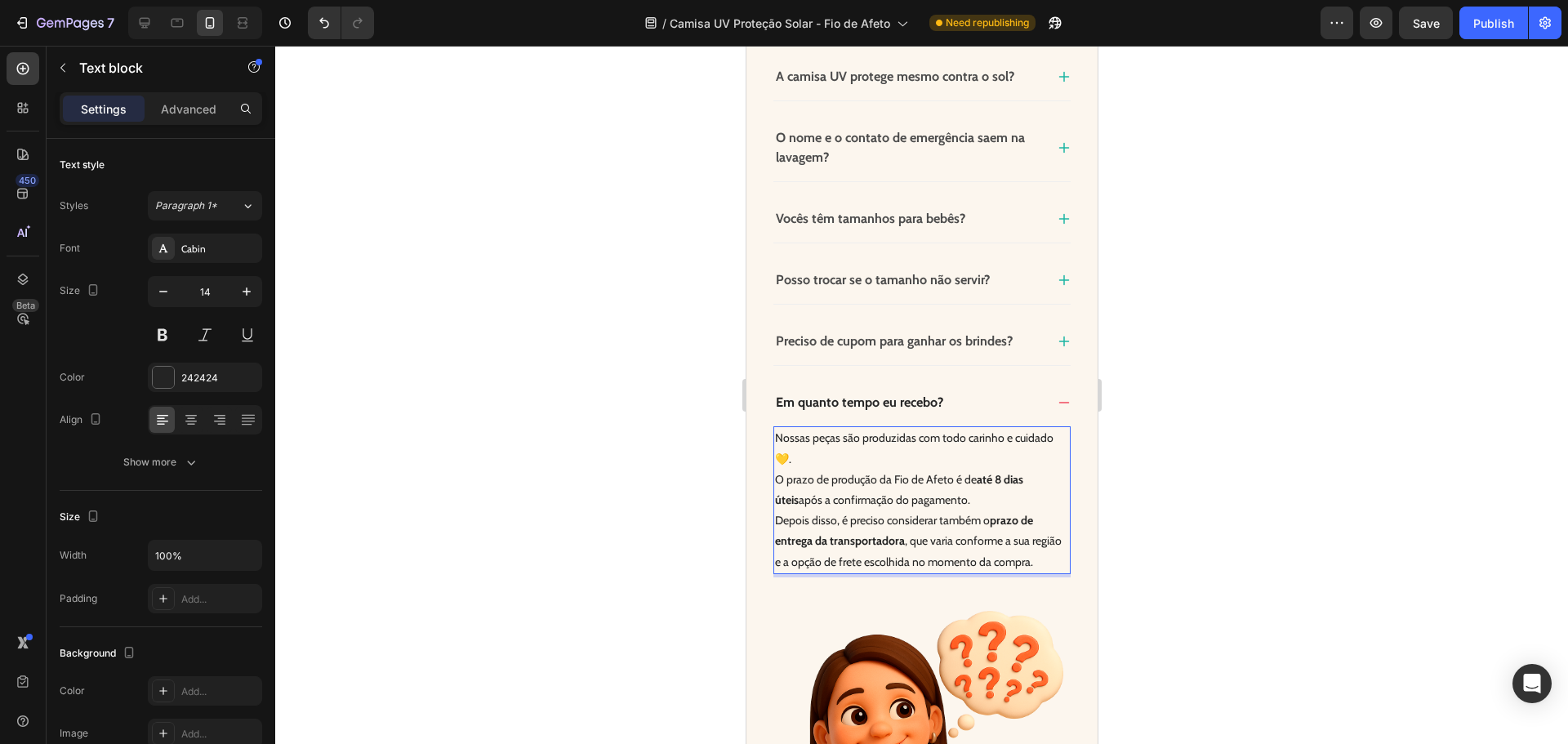
click at [1209, 498] on div at bounding box center [922, 395] width 1293 height 699
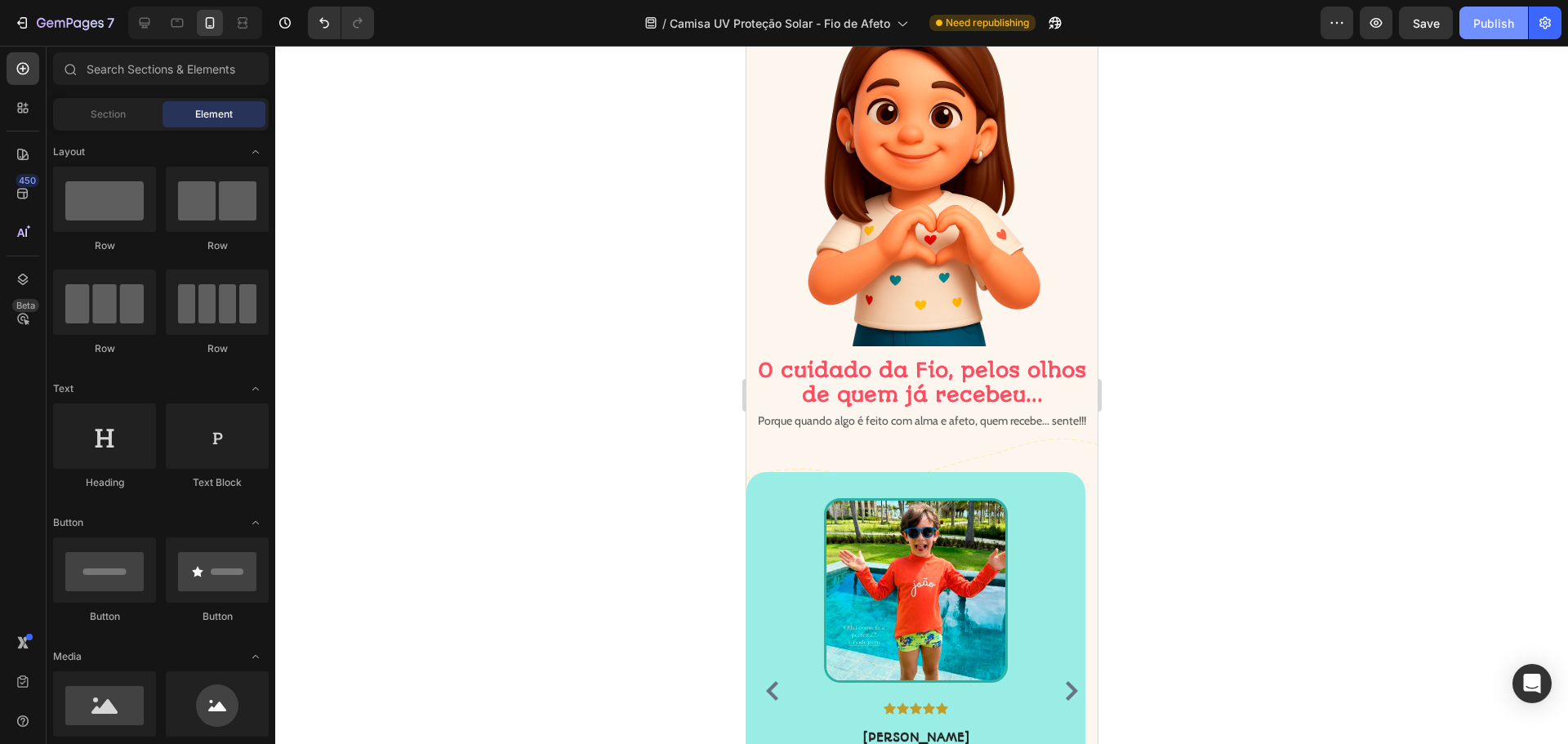
scroll to position [5190, 0]
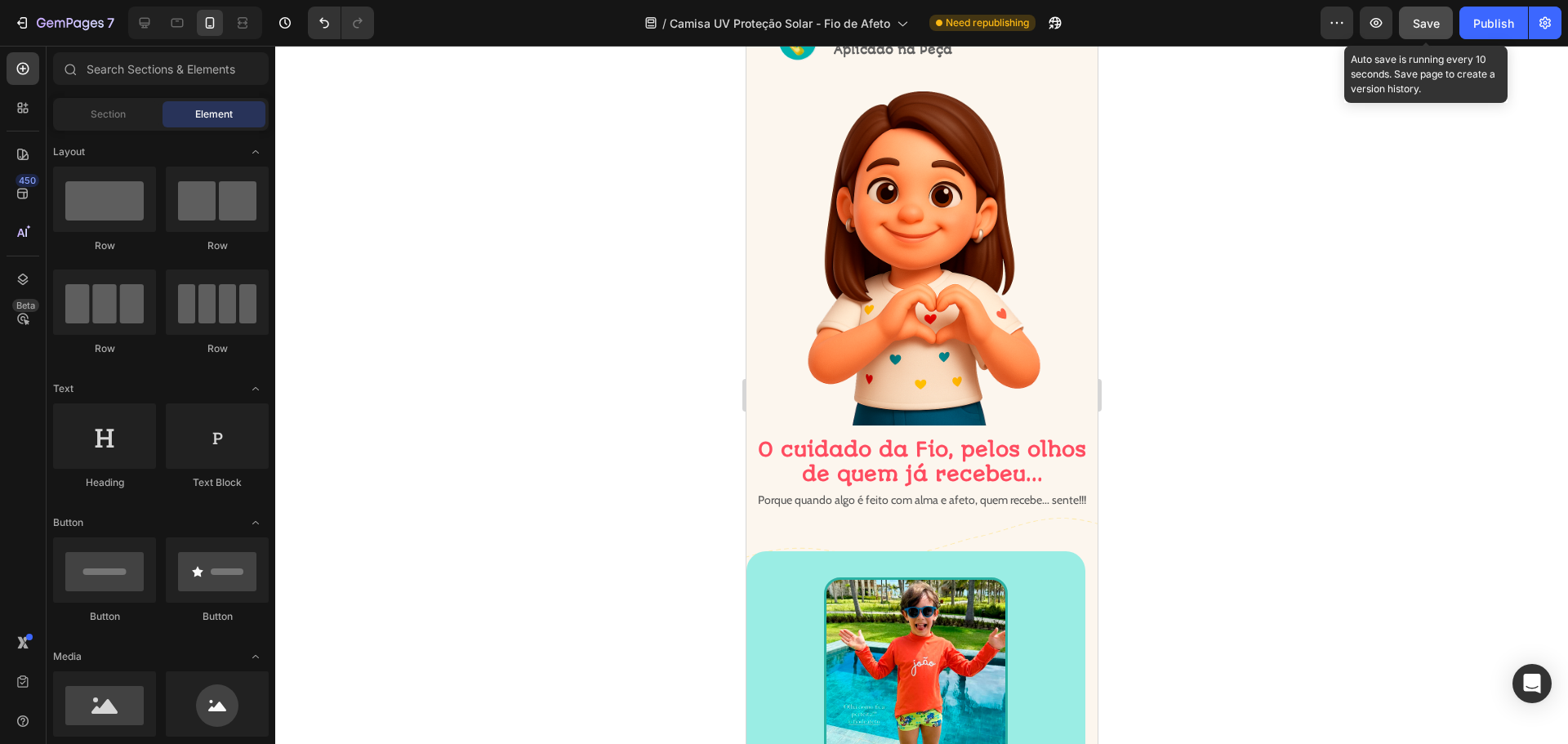
click at [1422, 26] on span "Save" at bounding box center [1426, 23] width 27 height 14
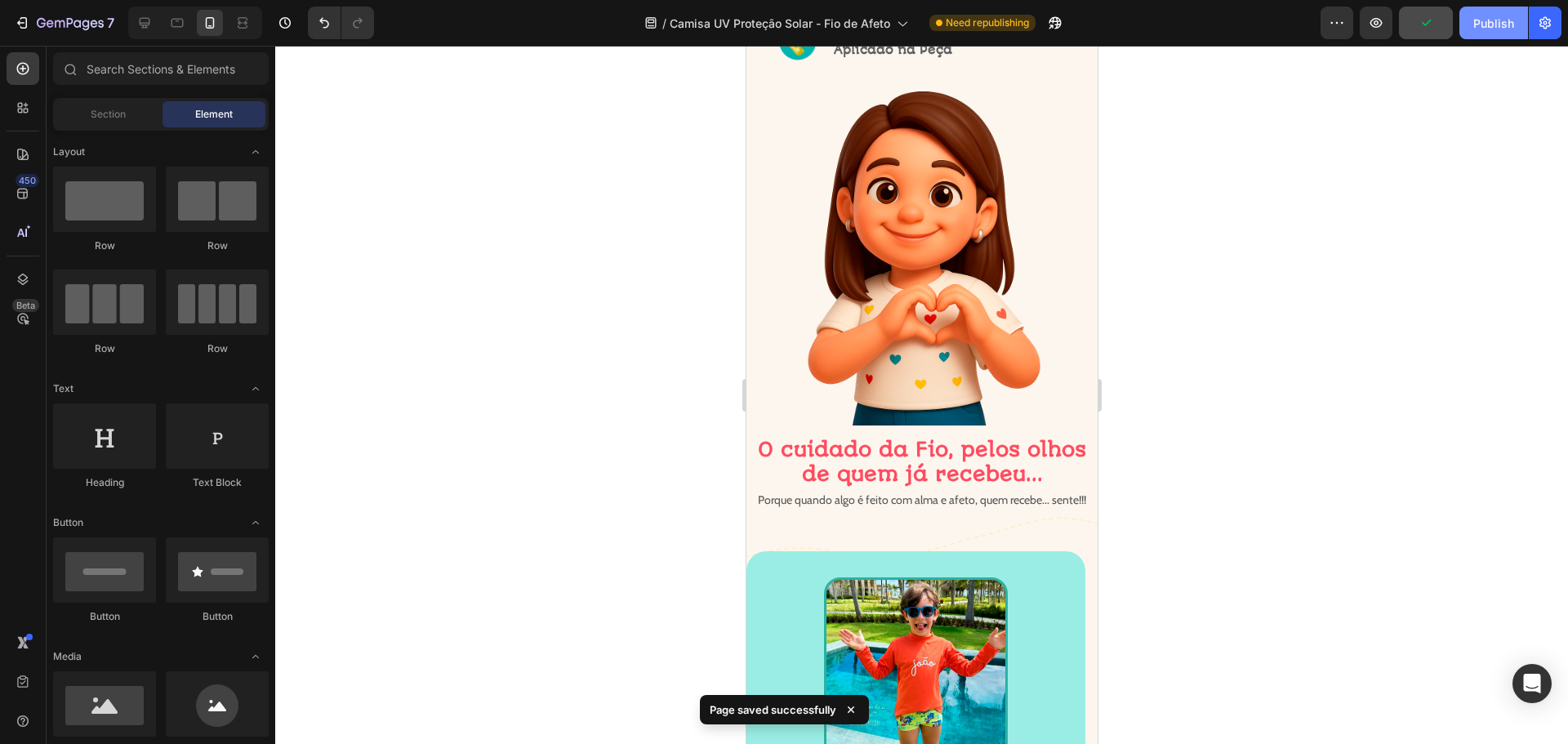
click at [1495, 23] on div "Publish" at bounding box center [1494, 23] width 41 height 17
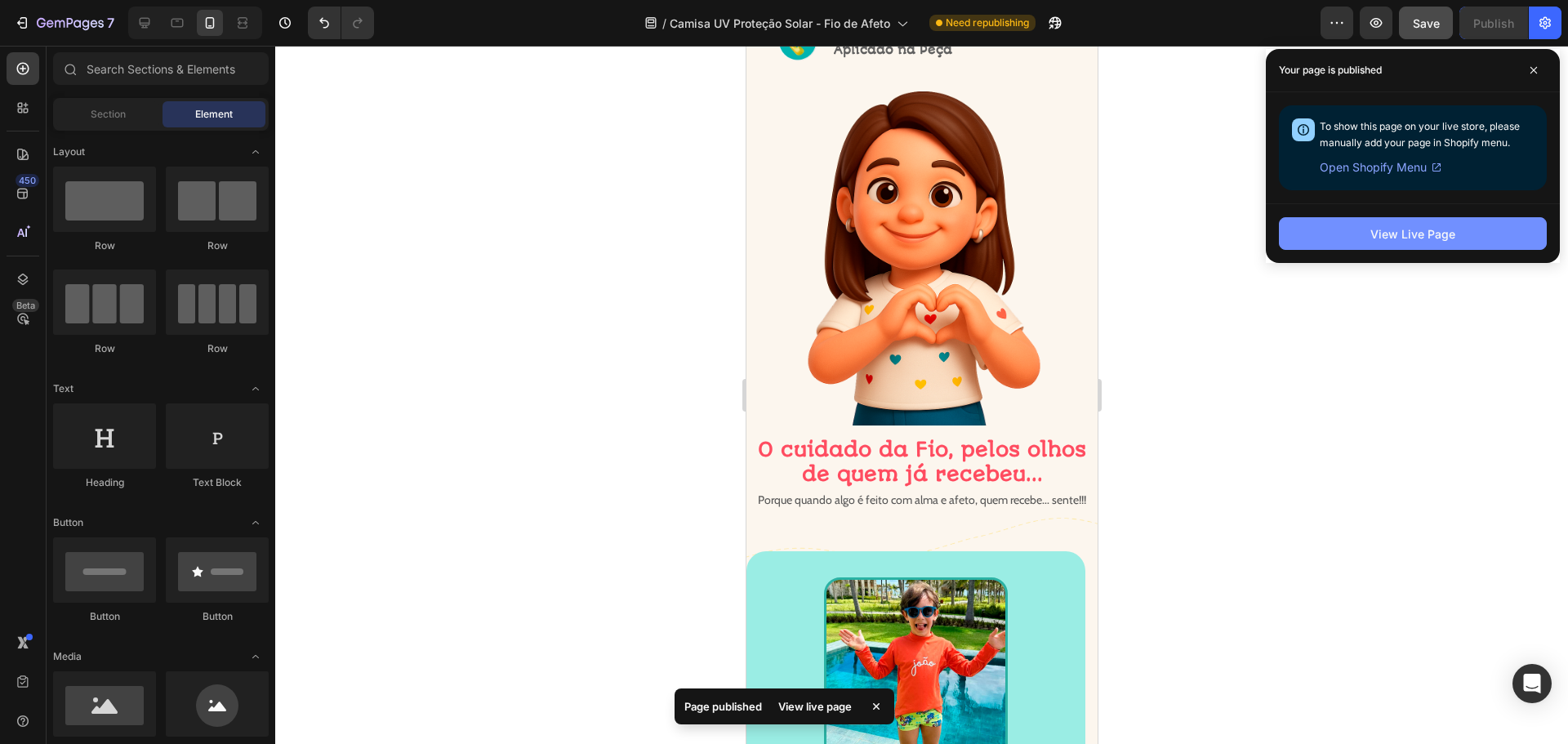
click at [1406, 238] on div "View Live Page" at bounding box center [1412, 234] width 85 height 17
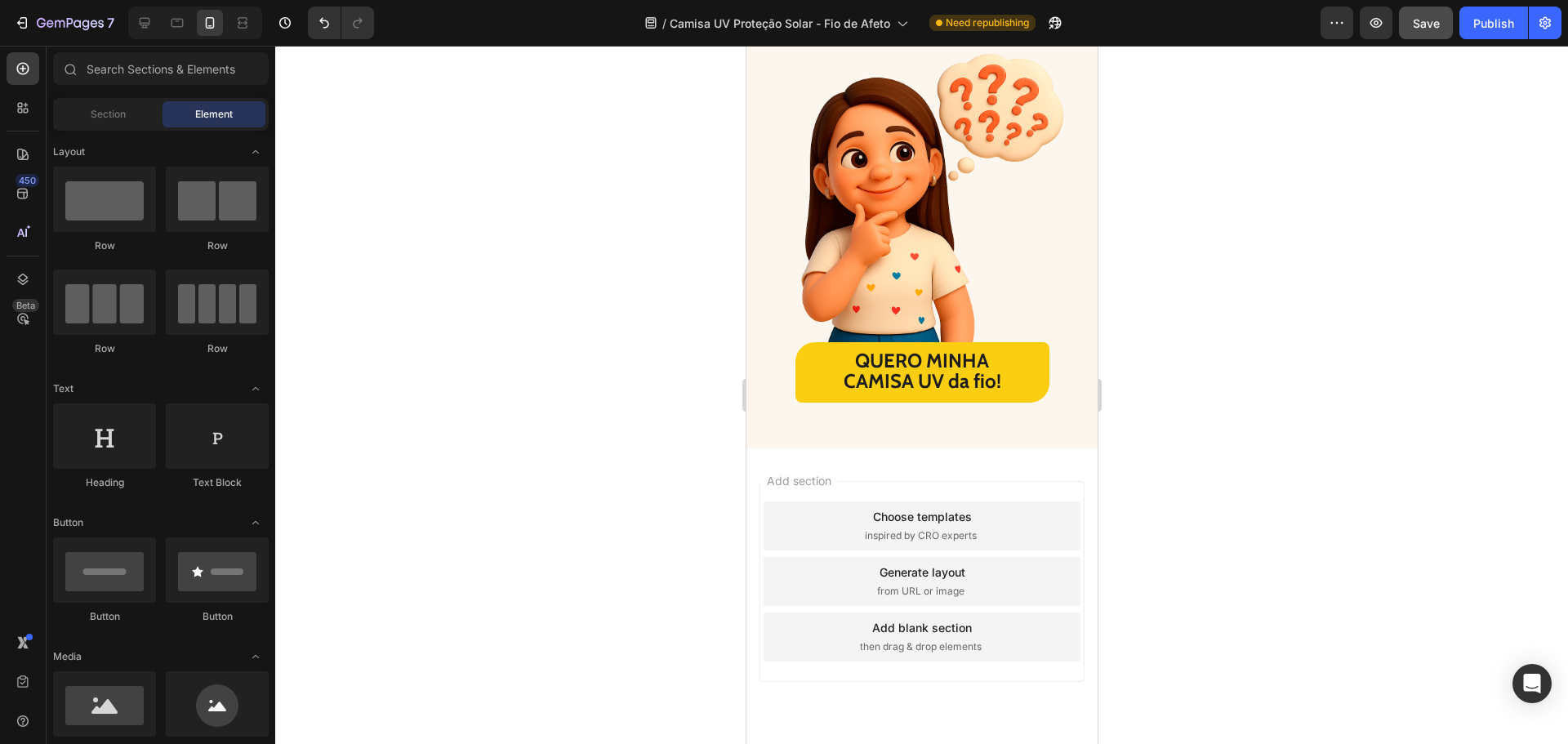
scroll to position [6357, 0]
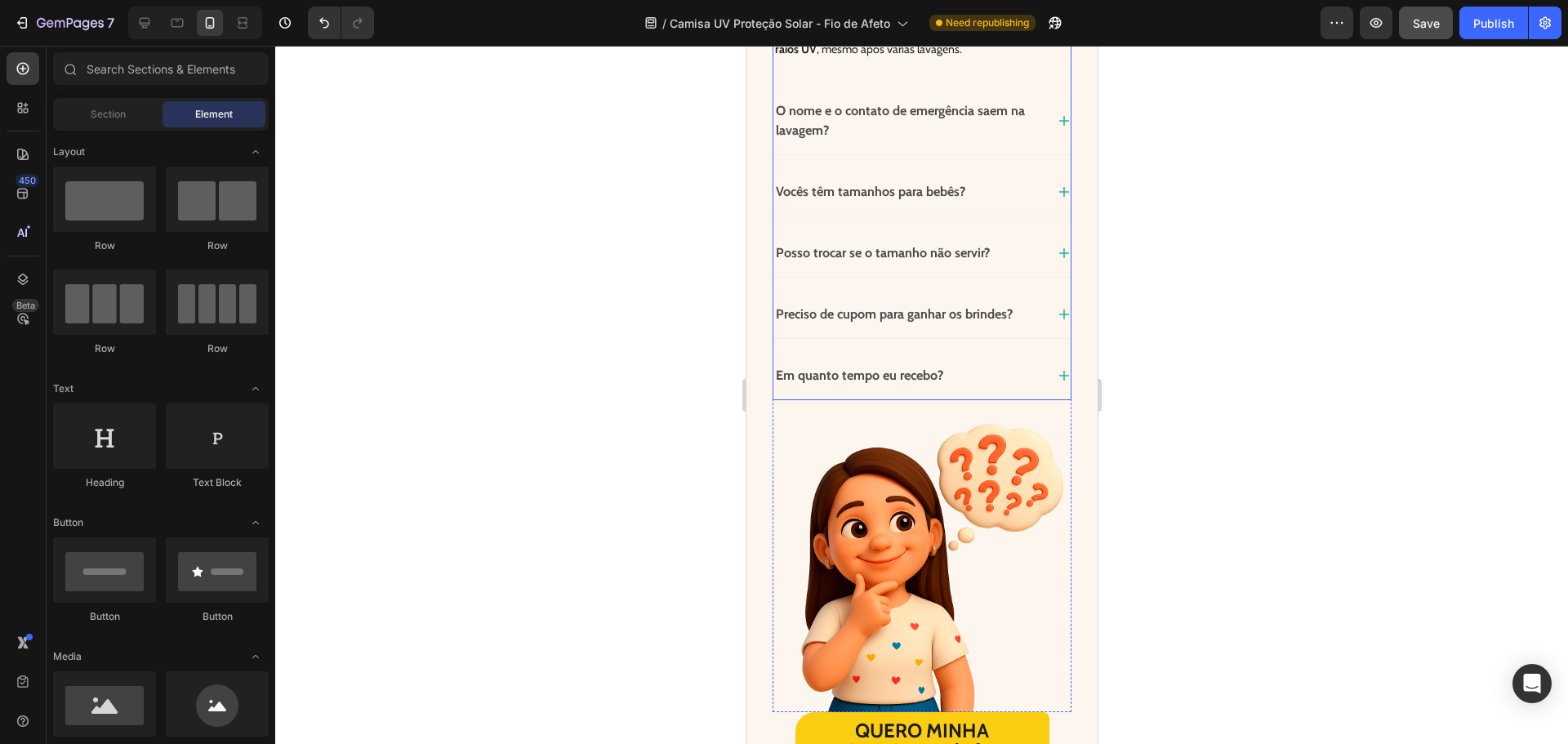
click at [1057, 371] on icon at bounding box center [1063, 376] width 13 height 13
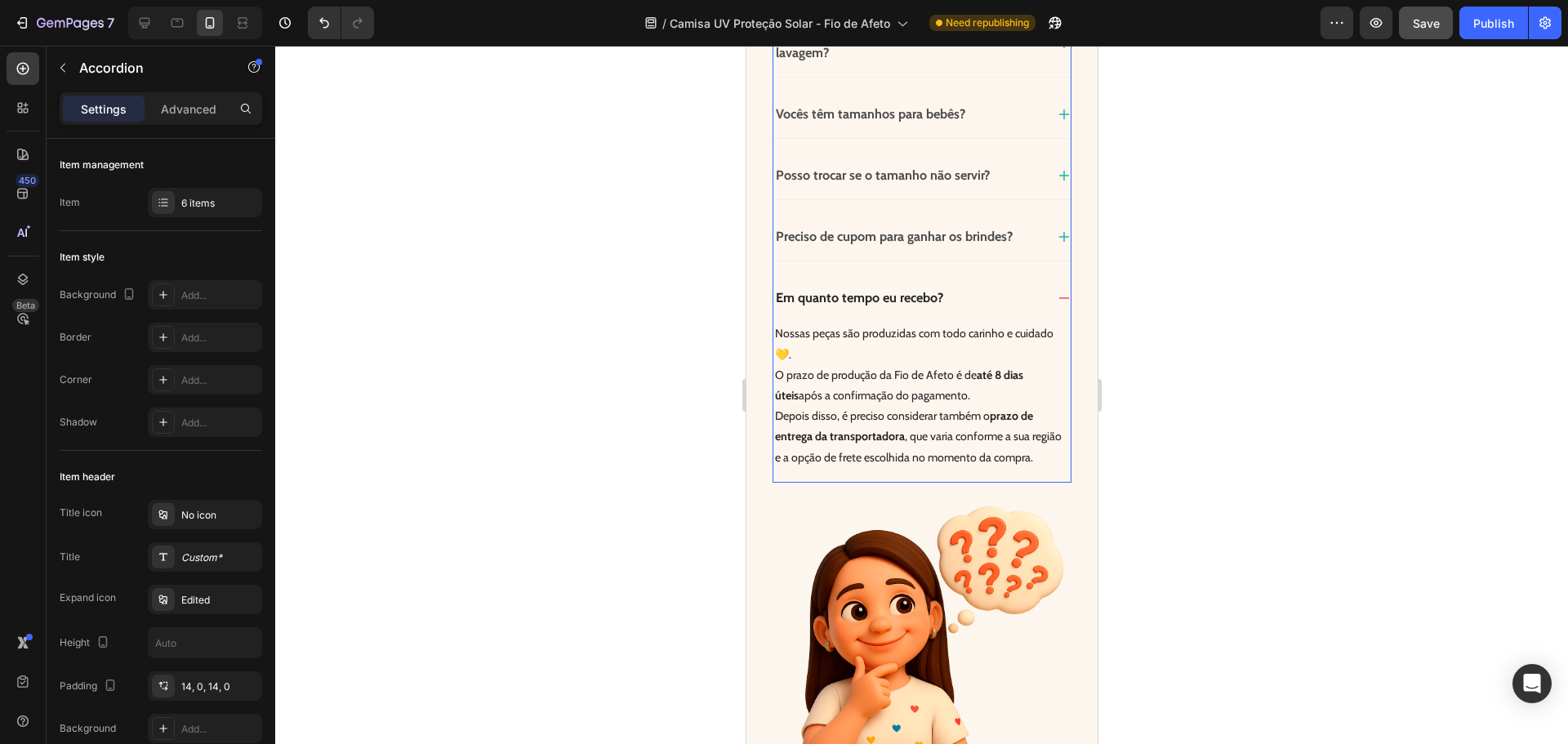
scroll to position [6357, 0]
click at [149, 27] on icon at bounding box center [145, 23] width 16 height 16
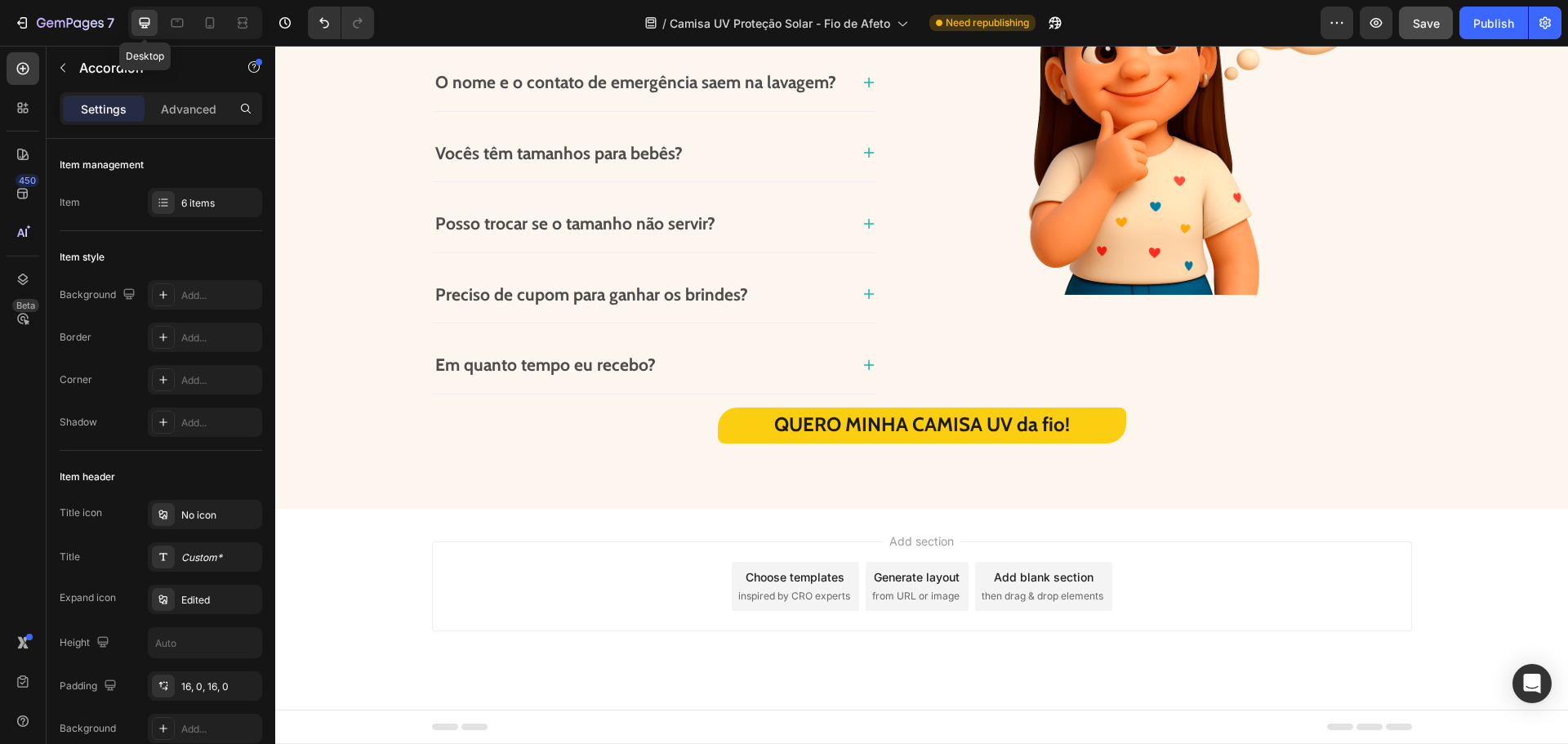
click at [643, 376] on p "Em quanto tempo eu recebo?" at bounding box center [545, 365] width 221 height 27
click at [861, 363] on div "A camisa UV protege mesmo contra o sol? Sim! Todas as nossas camisas têm FPS 50…" at bounding box center [654, 146] width 444 height 497
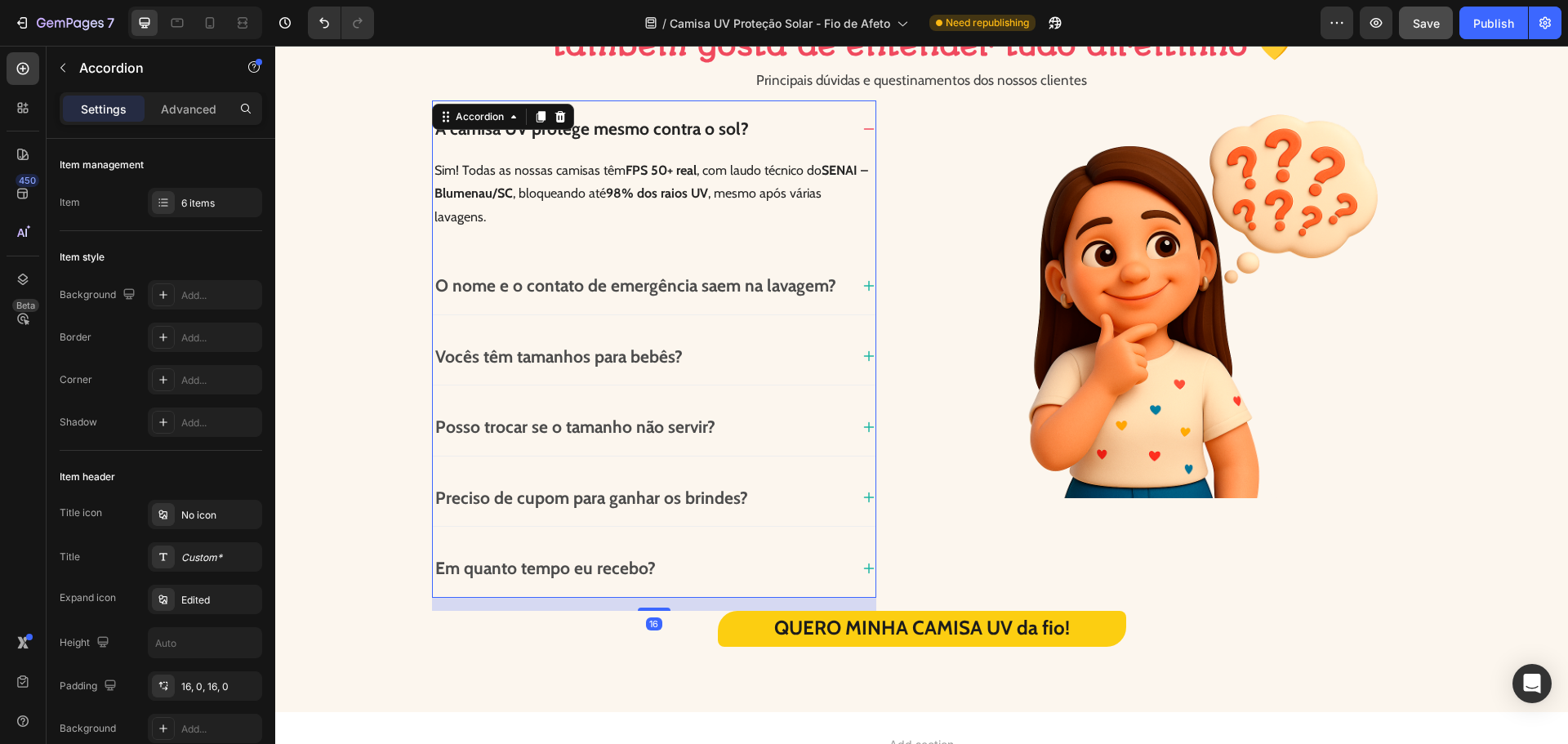
scroll to position [4567, 0]
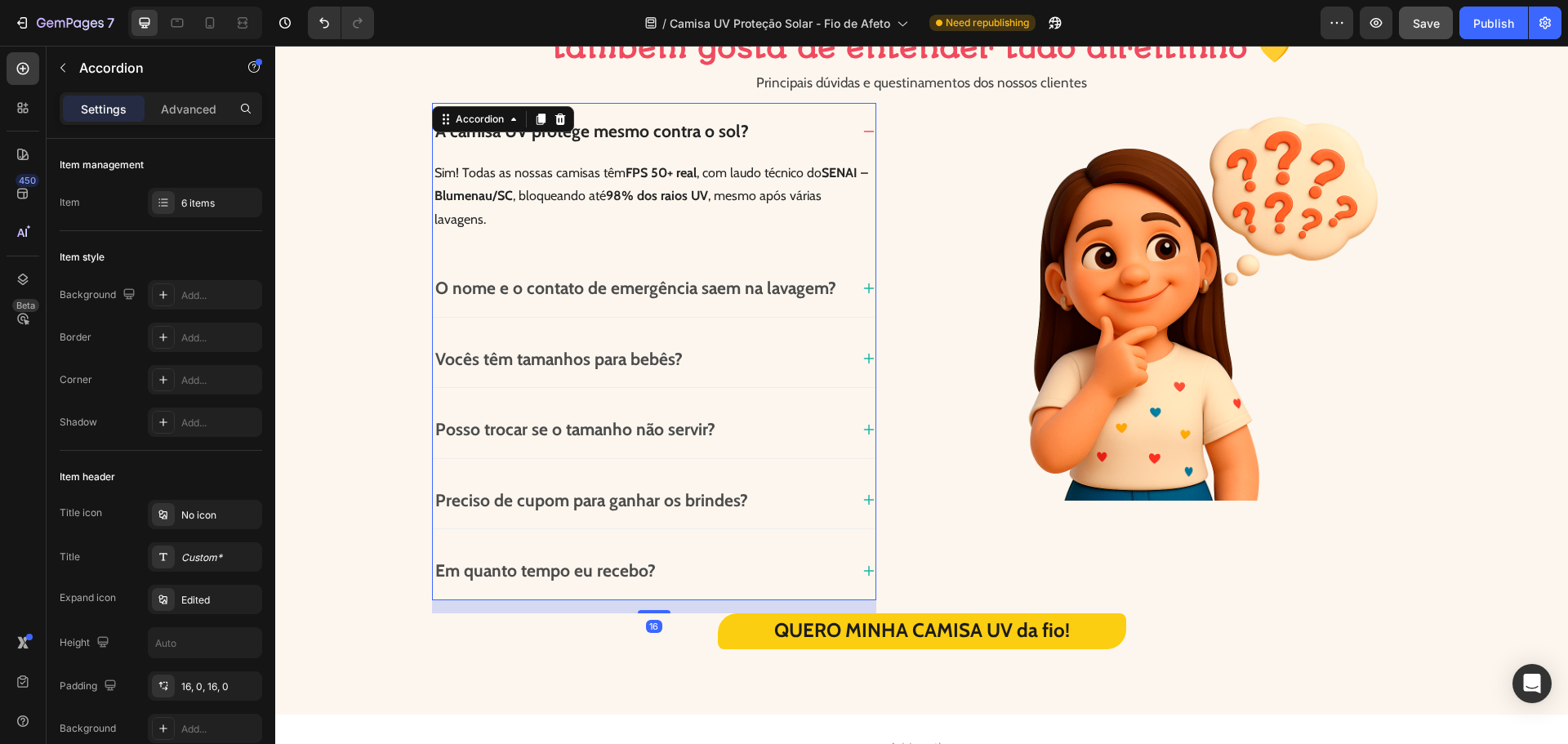
click at [863, 564] on icon at bounding box center [869, 571] width 13 height 13
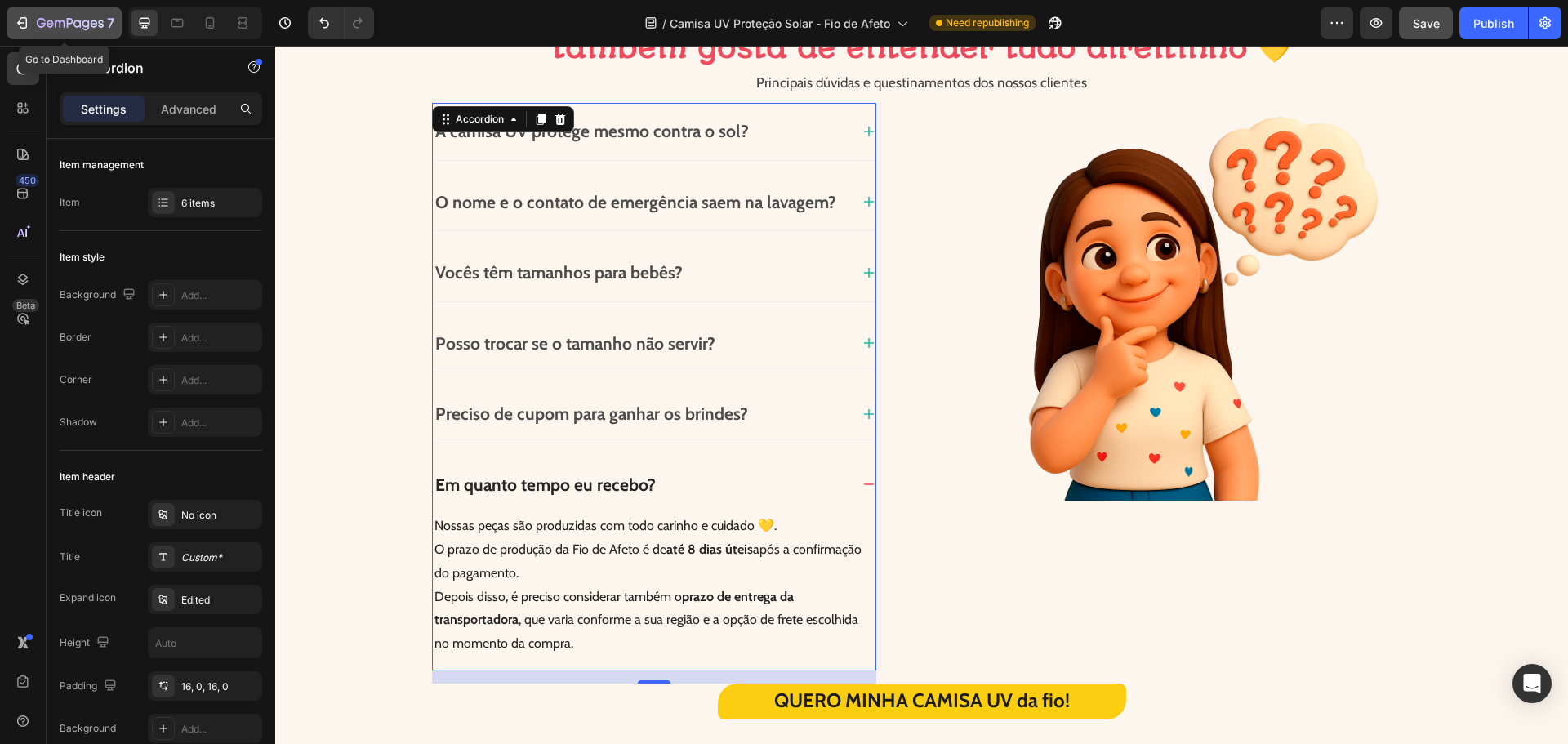
click at [27, 27] on icon "button" at bounding box center [24, 23] width 7 height 11
